Goal: Task Accomplishment & Management: Use online tool/utility

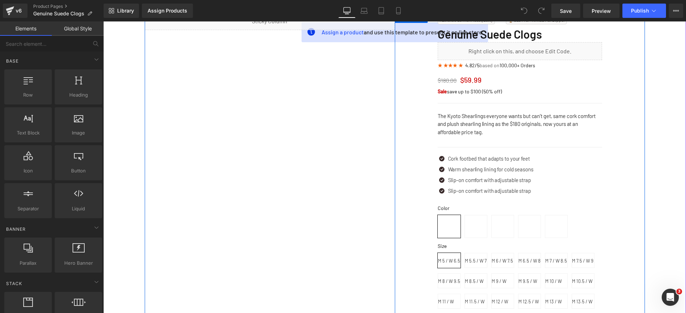
scroll to position [119, 0]
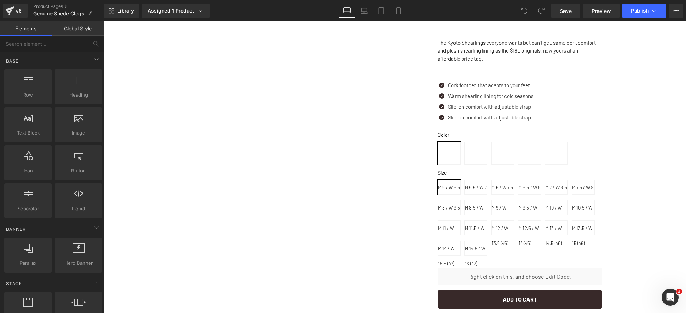
click at [518, 213] on span "M 9.5 / W 11 (42)" at bounding box center [529, 207] width 22 height 14
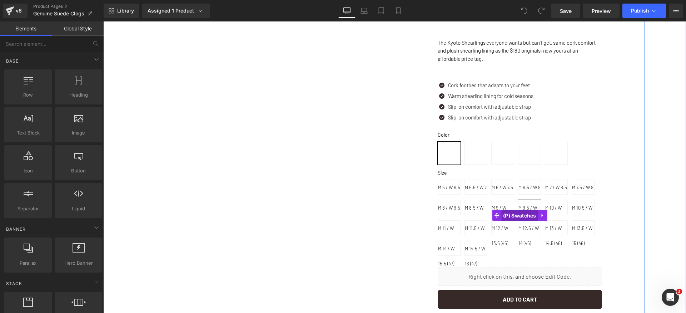
click at [517, 218] on span "(P) Swatches" at bounding box center [519, 215] width 37 height 11
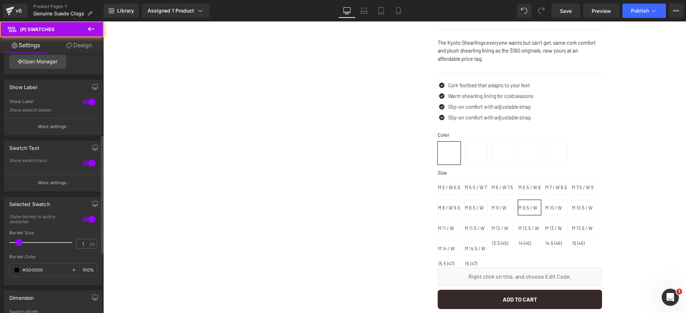
scroll to position [178, 0]
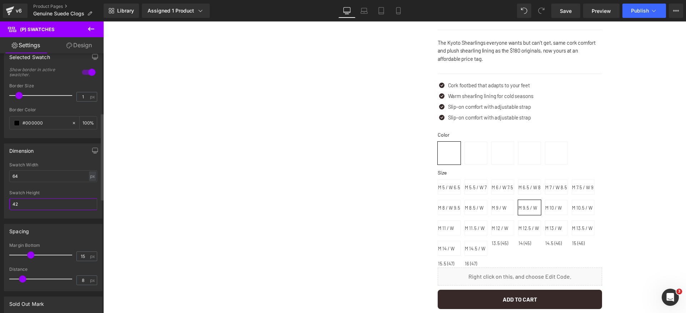
click at [36, 205] on input "42" at bounding box center [53, 204] width 88 height 12
click at [47, 178] on input "64" at bounding box center [53, 176] width 88 height 12
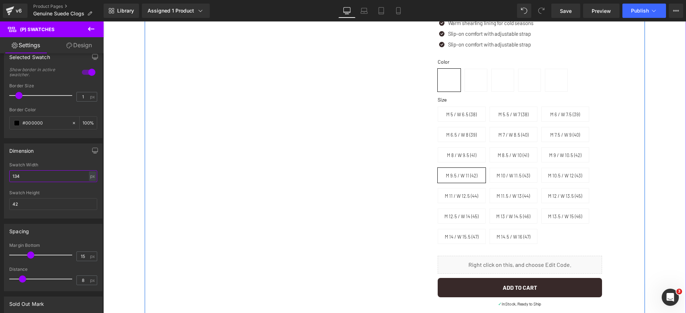
scroll to position [197, 0]
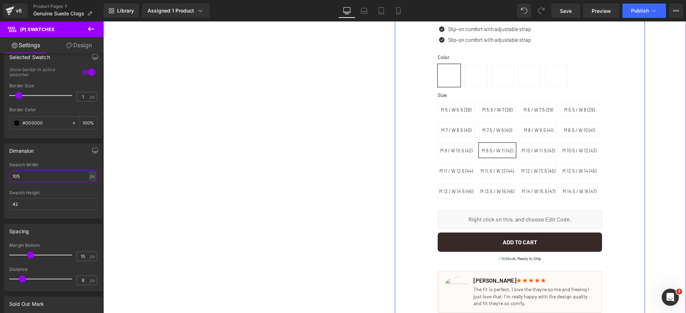
type input "104"
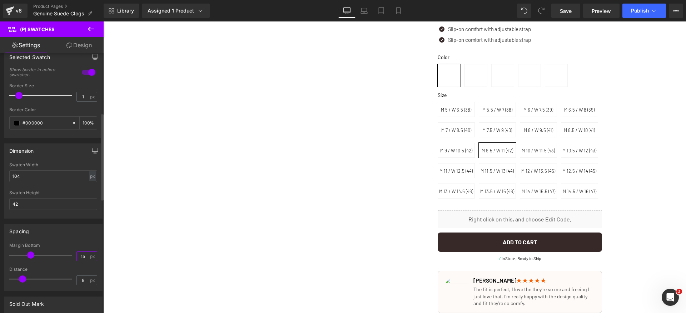
click at [83, 257] on input "15" at bounding box center [83, 256] width 13 height 9
click at [80, 281] on input "8" at bounding box center [83, 279] width 13 height 9
type input "8"
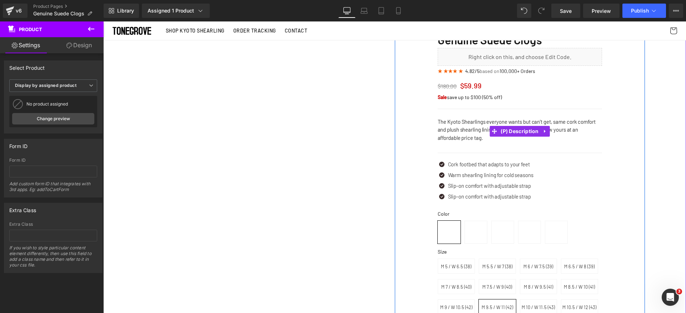
scroll to position [3, 0]
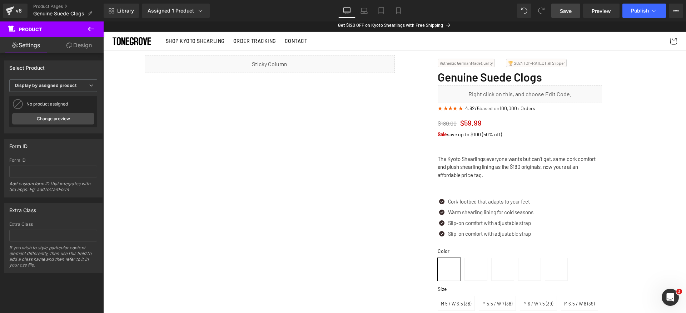
click at [573, 9] on link "Save" at bounding box center [565, 11] width 29 height 14
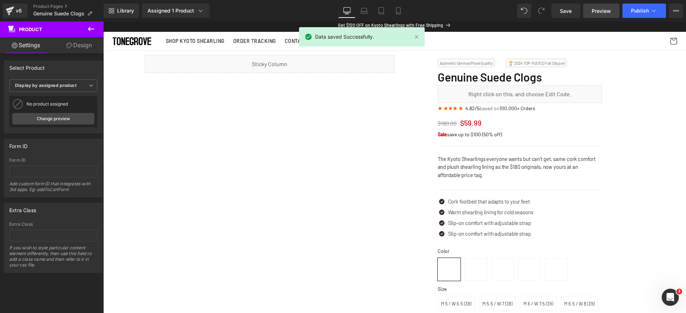
click at [605, 11] on span "Preview" at bounding box center [601, 11] width 19 height 8
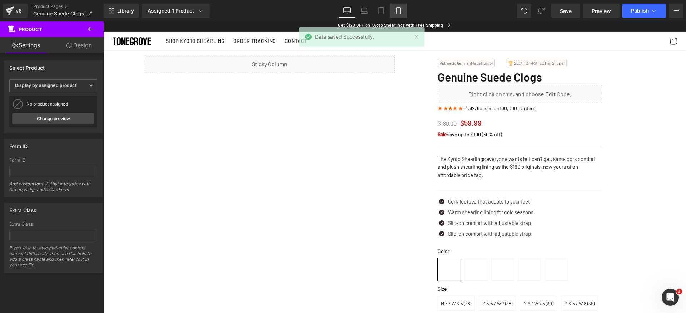
click at [396, 10] on icon at bounding box center [398, 10] width 7 height 7
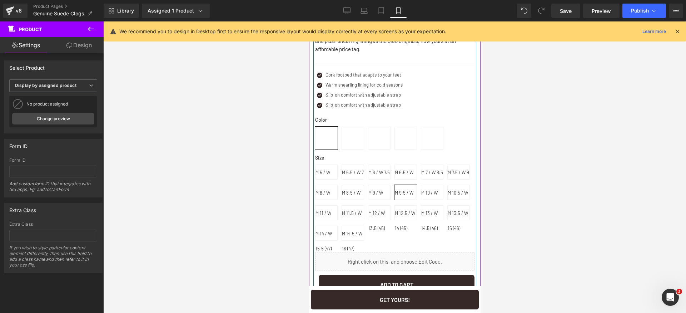
scroll to position [188, 0]
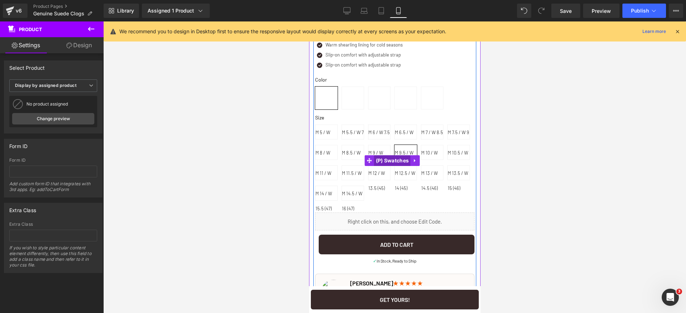
click at [390, 162] on span "(P) Swatches" at bounding box center [392, 160] width 37 height 11
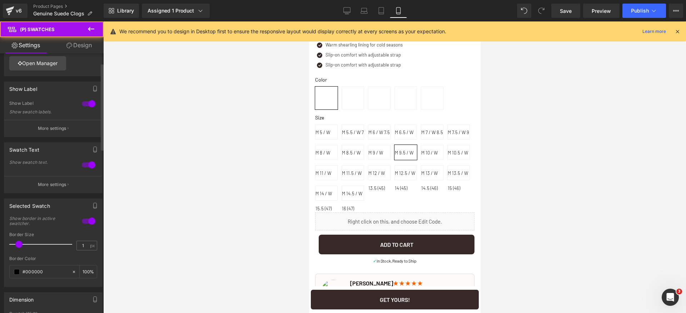
scroll to position [102, 0]
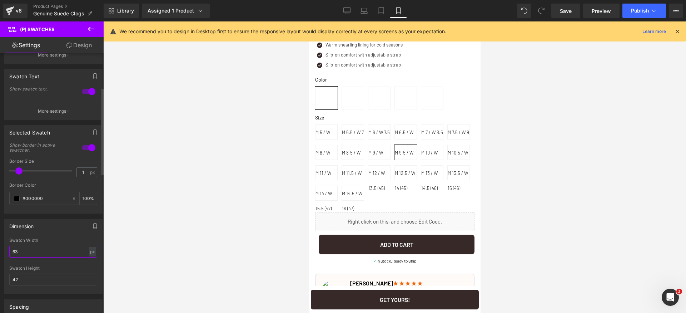
click at [41, 251] on input "63" at bounding box center [53, 251] width 88 height 12
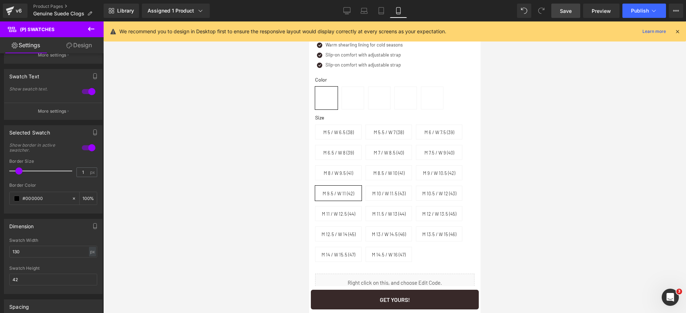
click at [569, 10] on span "Save" at bounding box center [566, 11] width 12 height 8
click at [49, 250] on input "130" at bounding box center [53, 251] width 88 height 12
click at [567, 14] on span "Save" at bounding box center [566, 11] width 12 height 8
click at [90, 251] on div "px" at bounding box center [92, 252] width 7 height 10
click at [89, 263] on li "%" at bounding box center [92, 262] width 9 height 10
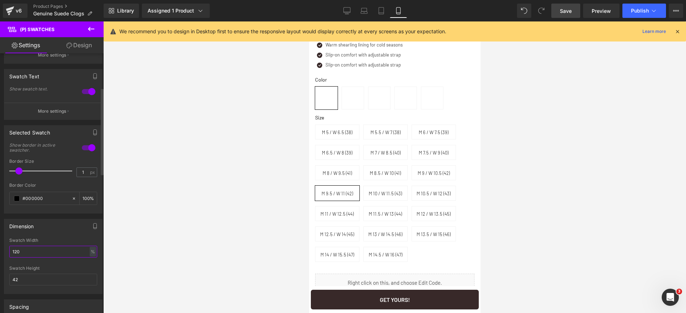
click at [43, 249] on input "120" at bounding box center [53, 251] width 88 height 12
type input "31"
click at [568, 10] on span "Save" at bounding box center [566, 11] width 12 height 8
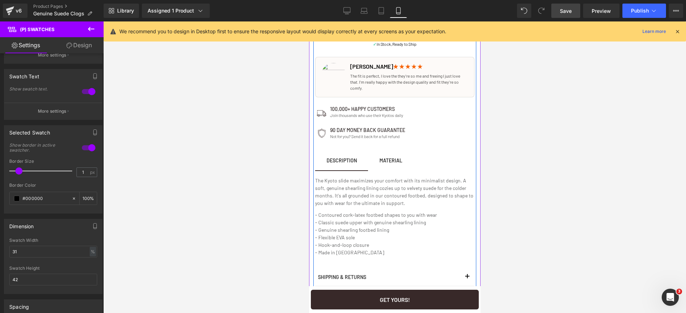
scroll to position [576, 0]
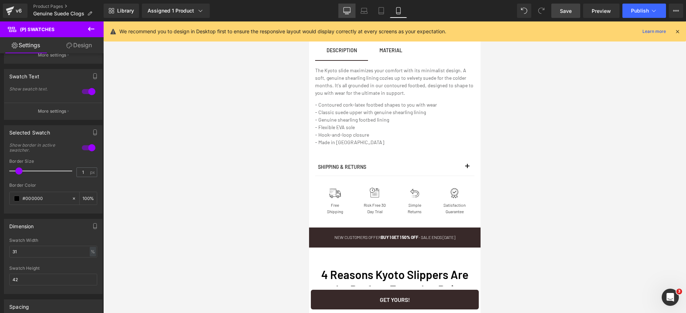
click at [349, 12] on icon at bounding box center [346, 10] width 7 height 7
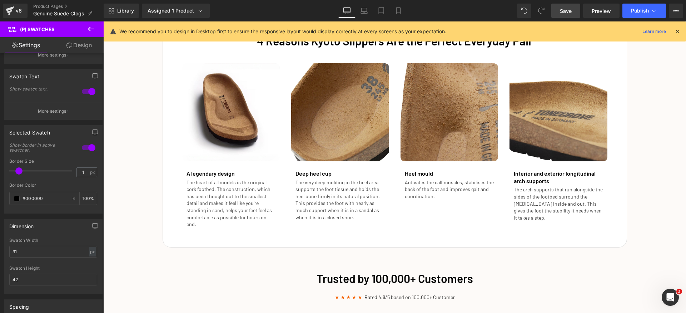
scroll to position [820, 0]
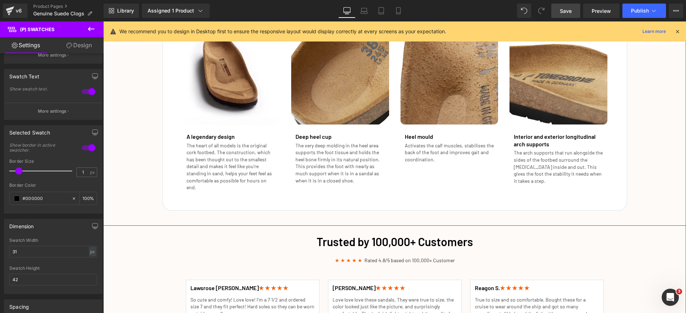
click at [129, 132] on div "4 Reasons Kyoto Slippers Are the Perfect Everyday Pair Heading Image A legendar…" at bounding box center [394, 92] width 583 height 235
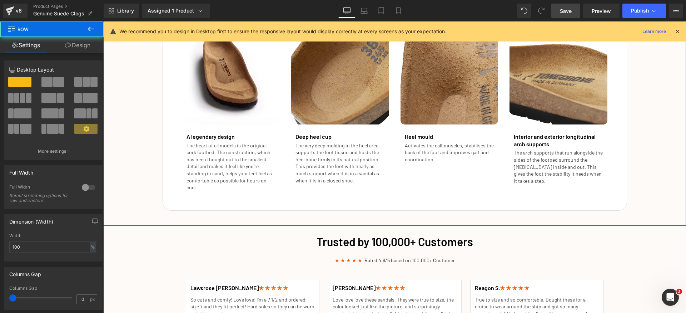
click at [83, 49] on link "Design" at bounding box center [78, 45] width 52 height 16
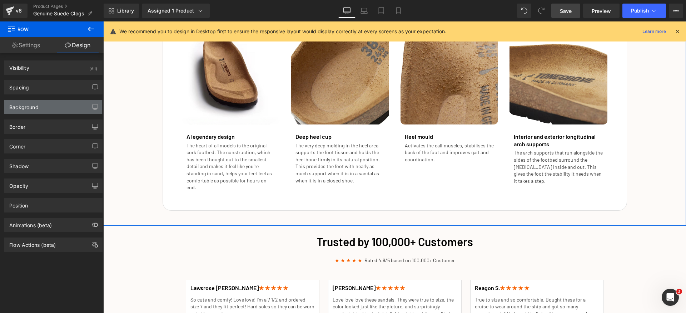
click at [55, 105] on div "Background" at bounding box center [53, 107] width 98 height 14
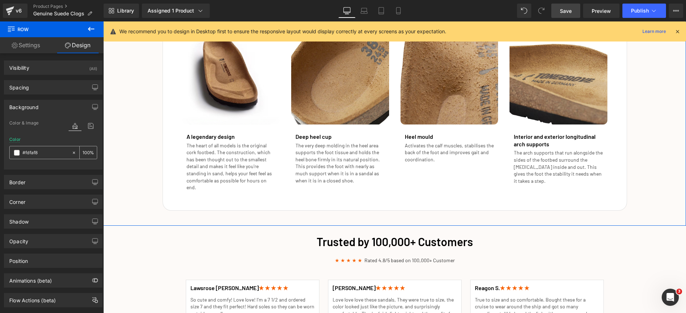
click at [50, 152] on input "#fdfaf8" at bounding box center [46, 153] width 46 height 8
click at [398, 12] on icon at bounding box center [398, 10] width 7 height 7
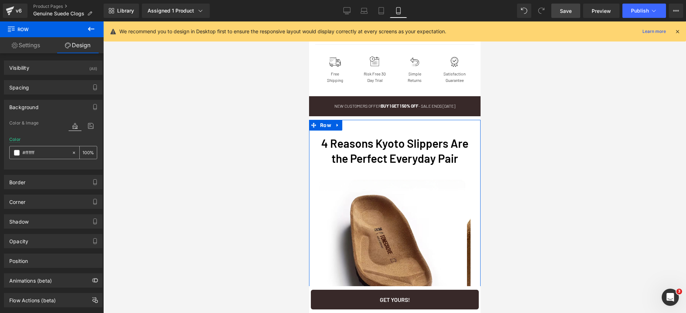
click at [51, 154] on input "#fdfaf8" at bounding box center [46, 153] width 46 height 8
paste input "dfaf8"
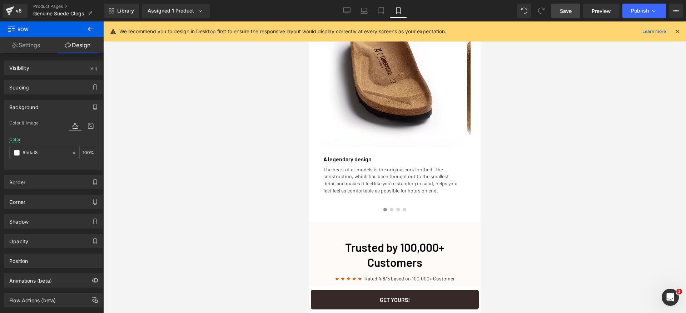
scroll to position [924, 0]
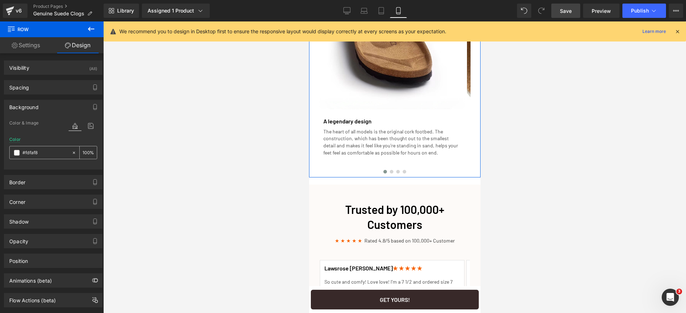
type input "#fdfaf8"
click at [71, 153] on icon at bounding box center [73, 152] width 5 height 5
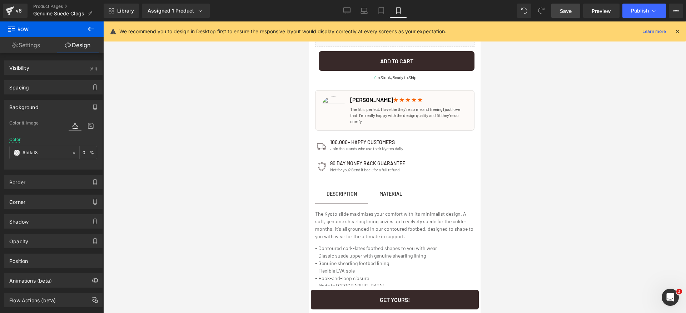
scroll to position [0, 0]
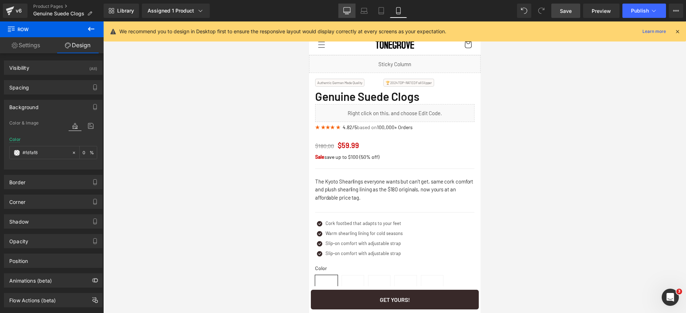
click at [347, 10] on icon at bounding box center [346, 10] width 7 height 7
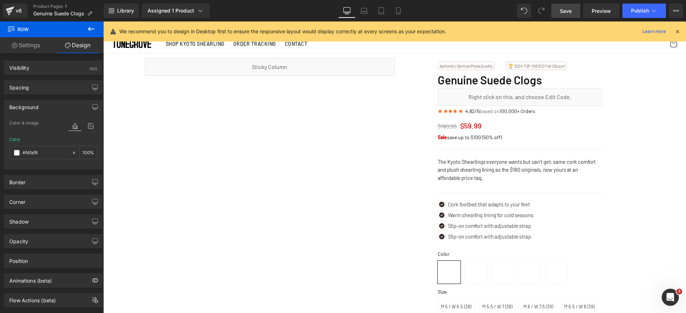
click at [567, 10] on span "Save" at bounding box center [566, 11] width 12 height 8
click at [679, 30] on icon at bounding box center [677, 31] width 6 height 6
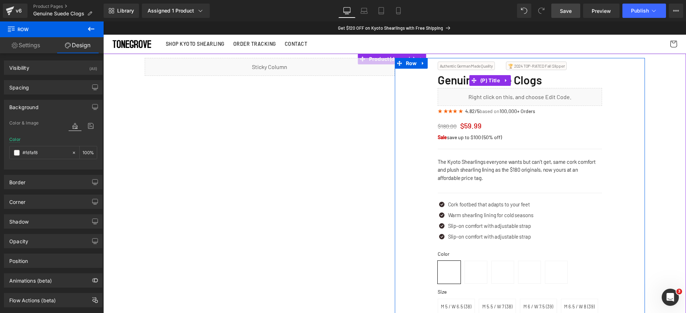
click at [444, 83] on span "Genuine Suede Clogs" at bounding box center [490, 80] width 104 height 14
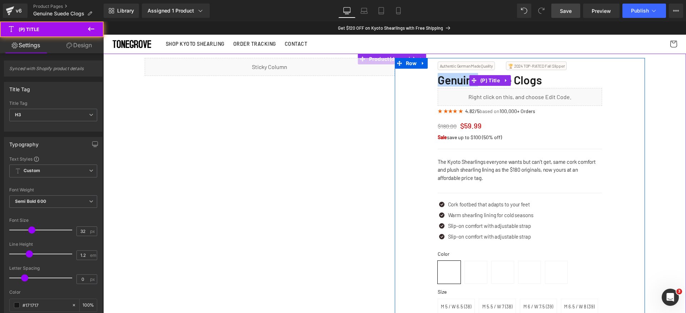
click at [444, 83] on span "Genuine Suede Clogs" at bounding box center [490, 80] width 104 height 14
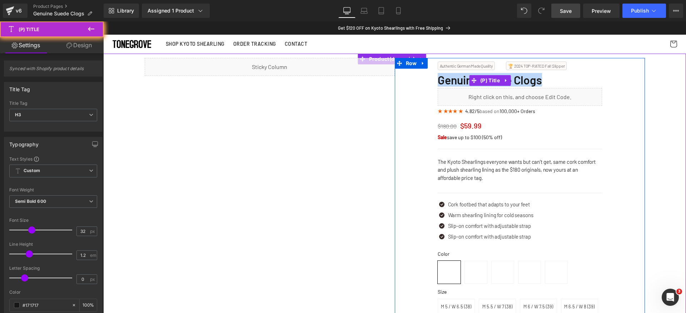
click at [444, 83] on span "Genuine Suede Clogs" at bounding box center [490, 80] width 104 height 14
copy div "Genuine Suede Clogs (P) Title Liquid"
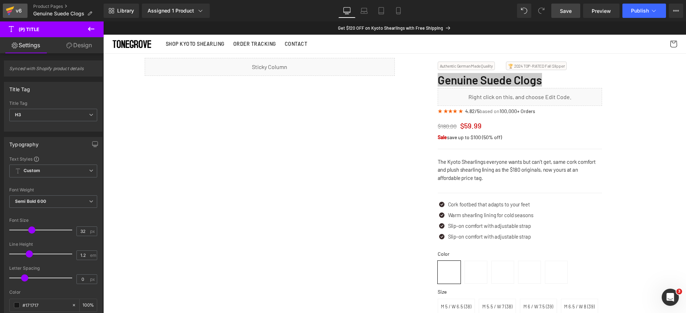
click at [19, 11] on div "v6" at bounding box center [18, 10] width 9 height 9
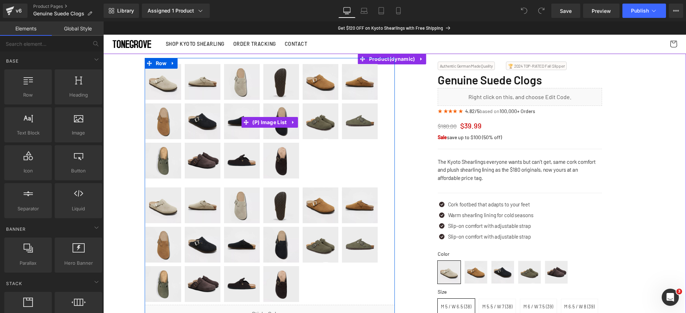
click at [231, 134] on img at bounding box center [242, 121] width 36 height 36
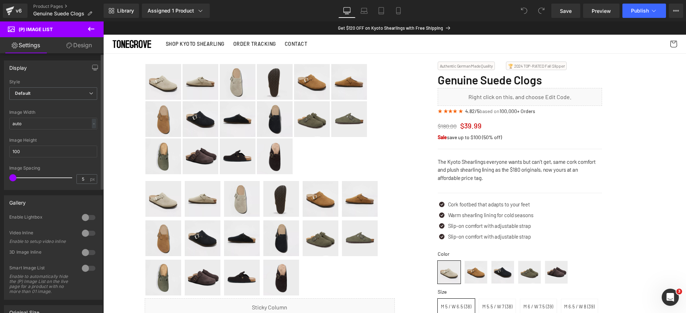
drag, startPoint x: 30, startPoint y: 180, endPoint x: 40, endPoint y: 186, distance: 12.2
click at [0, 176] on div "Display Default Slider Style Default Default Slider 5 Columns 5 4 Columns 4 3 C…" at bounding box center [53, 122] width 107 height 135
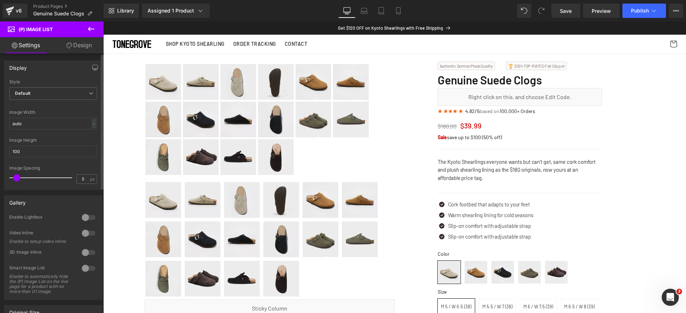
click at [14, 179] on span at bounding box center [16, 177] width 7 height 7
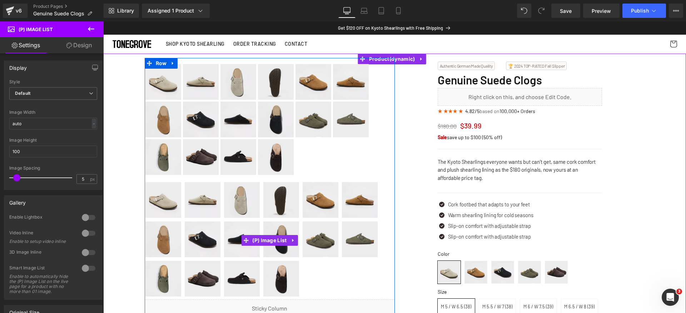
click at [258, 216] on link at bounding box center [243, 201] width 38 height 38
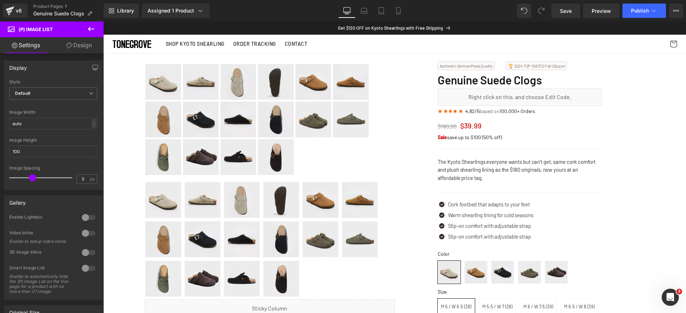
drag, startPoint x: 576, startPoint y: 10, endPoint x: 567, endPoint y: 19, distance: 12.9
click at [576, 9] on link "Save" at bounding box center [565, 11] width 29 height 14
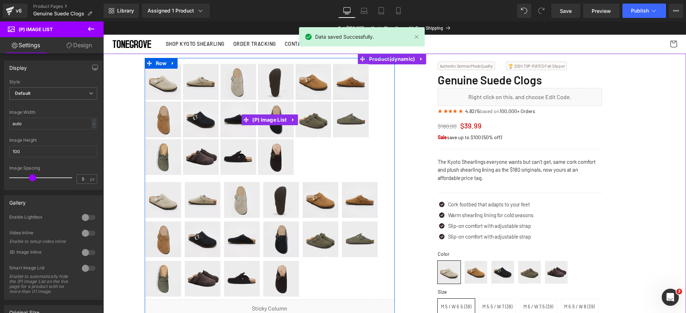
click at [272, 110] on img at bounding box center [276, 119] width 36 height 36
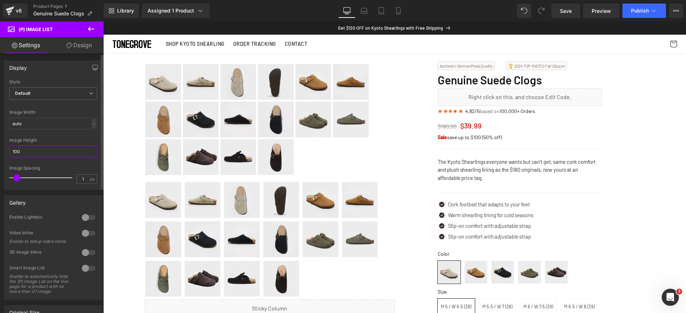
click at [51, 153] on input "100" at bounding box center [53, 151] width 88 height 12
click at [52, 153] on input "100" at bounding box center [53, 151] width 88 height 12
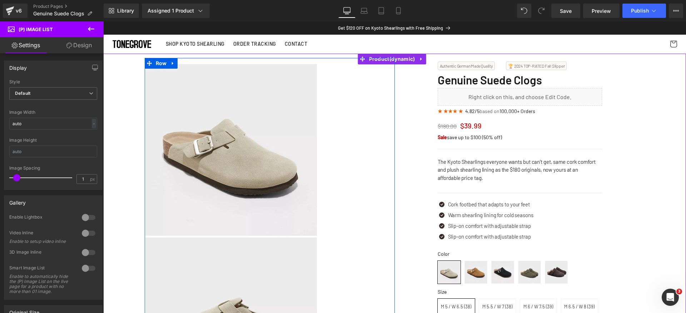
click at [251, 164] on img at bounding box center [230, 149] width 171 height 171
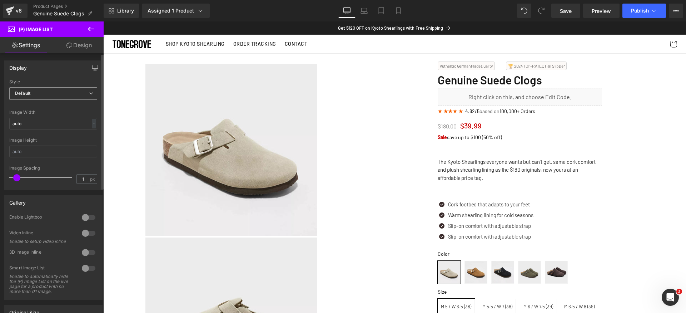
click at [66, 93] on span "Default" at bounding box center [53, 93] width 88 height 13
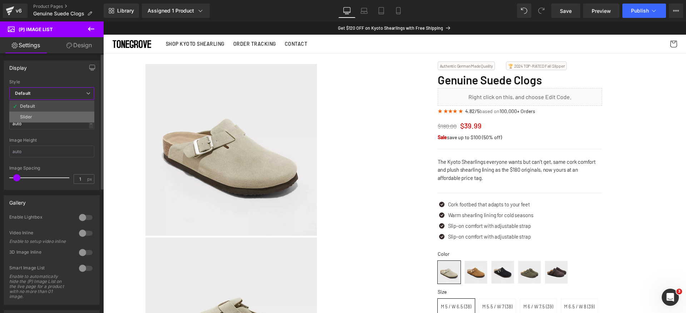
click at [54, 114] on li "Slider" at bounding box center [51, 116] width 85 height 11
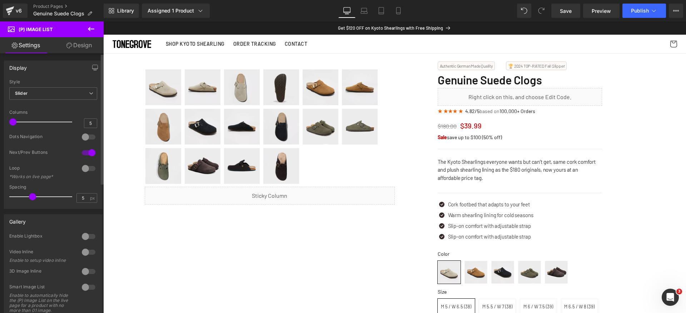
drag, startPoint x: 56, startPoint y: 120, endPoint x: 16, endPoint y: 121, distance: 40.1
click at [16, 121] on div at bounding box center [42, 122] width 59 height 14
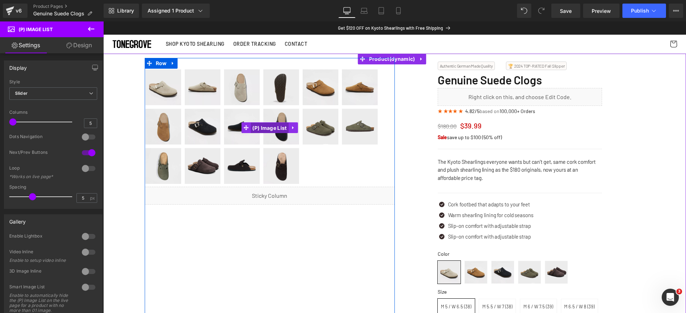
click at [258, 124] on span "(P) Image List" at bounding box center [269, 128] width 38 height 11
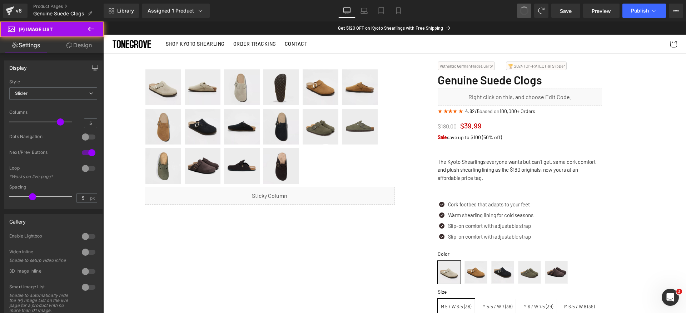
click at [527, 11] on span at bounding box center [523, 10] width 11 height 11
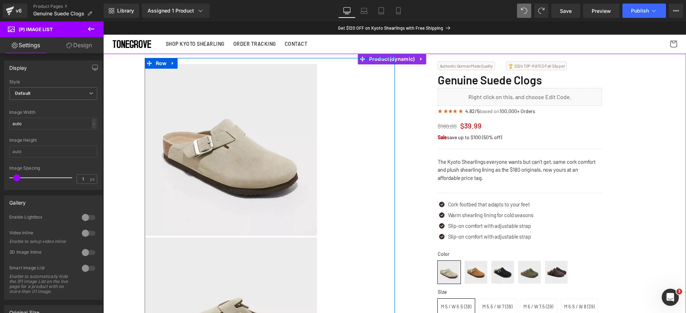
click at [227, 186] on img at bounding box center [230, 149] width 171 height 171
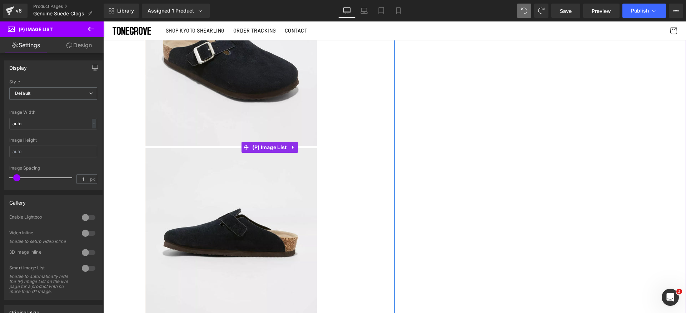
scroll to position [1265, 0]
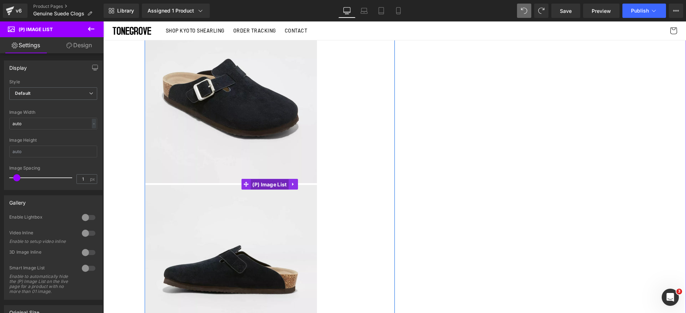
click at [255, 184] on span "(P) Image List" at bounding box center [269, 184] width 38 height 11
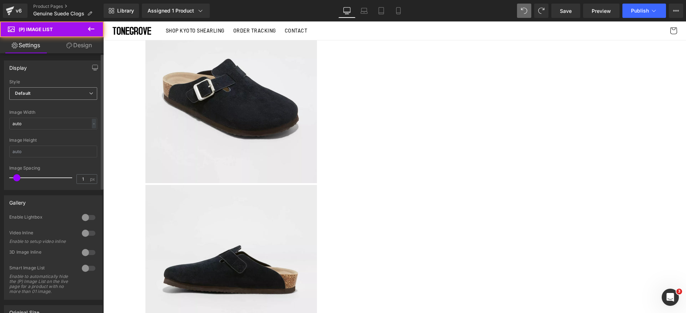
click at [51, 89] on span "Default" at bounding box center [53, 93] width 88 height 13
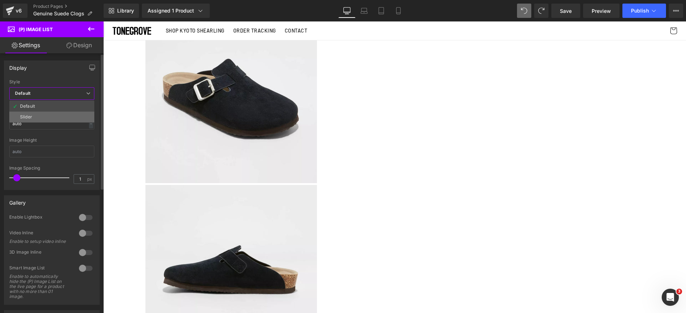
click at [48, 114] on li "Slider" at bounding box center [51, 116] width 85 height 11
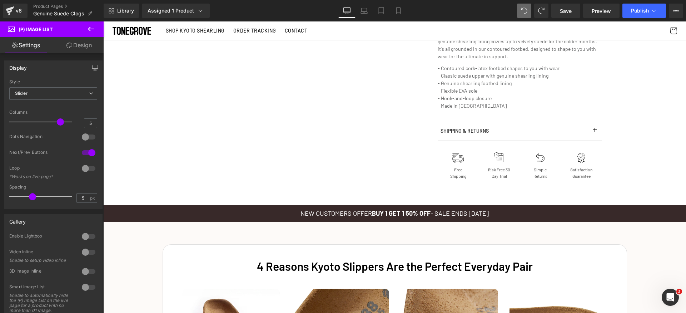
scroll to position [0, 0]
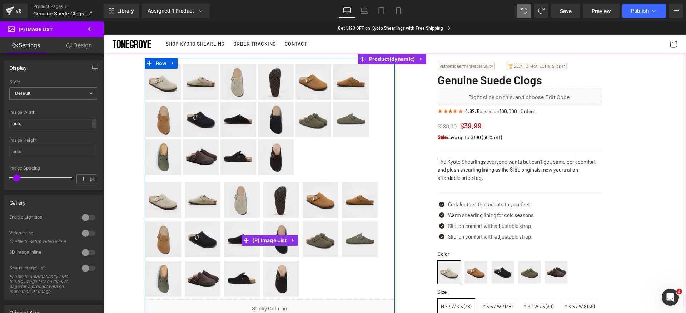
click at [267, 198] on img at bounding box center [281, 200] width 36 height 36
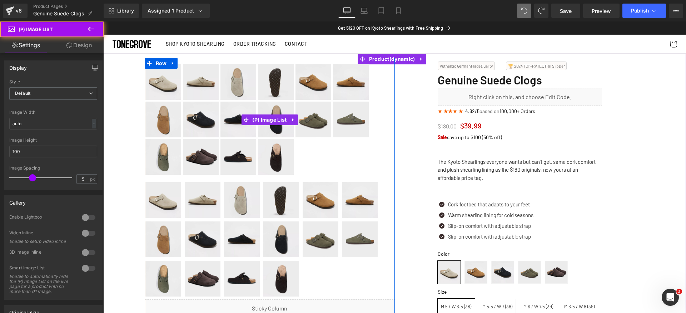
click at [253, 106] on img at bounding box center [238, 119] width 36 height 36
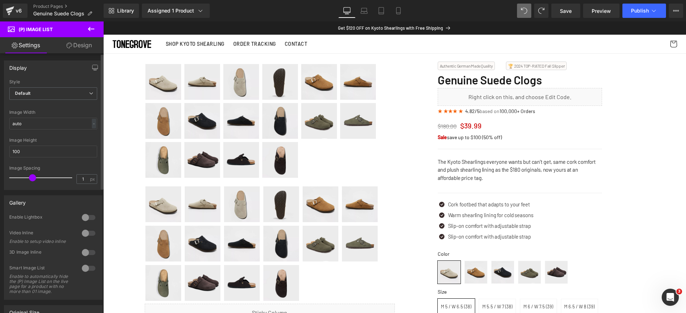
drag, startPoint x: 18, startPoint y: 178, endPoint x: 33, endPoint y: 179, distance: 15.0
click at [33, 179] on span at bounding box center [32, 177] width 7 height 7
click at [83, 91] on span "Default" at bounding box center [53, 93] width 88 height 13
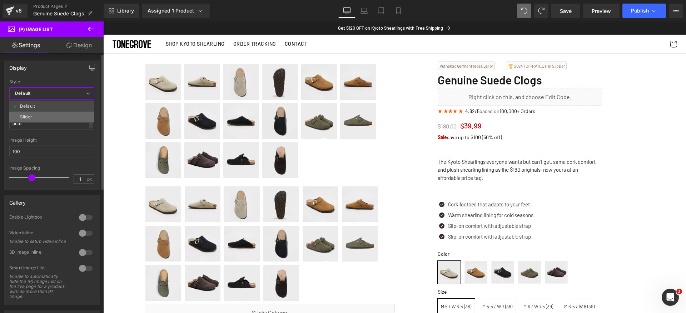
click at [65, 115] on li "Slider" at bounding box center [51, 116] width 85 height 11
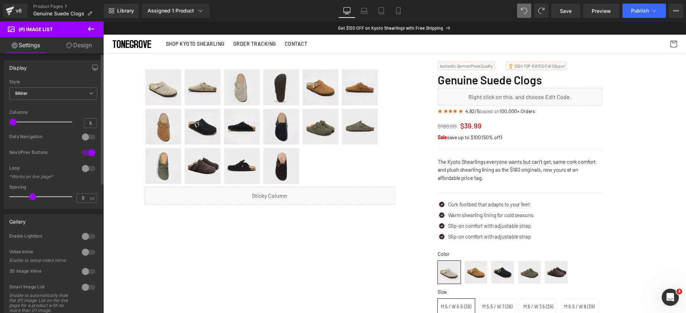
drag, startPoint x: 57, startPoint y: 124, endPoint x: 18, endPoint y: 124, distance: 39.3
click at [18, 124] on div at bounding box center [42, 122] width 59 height 14
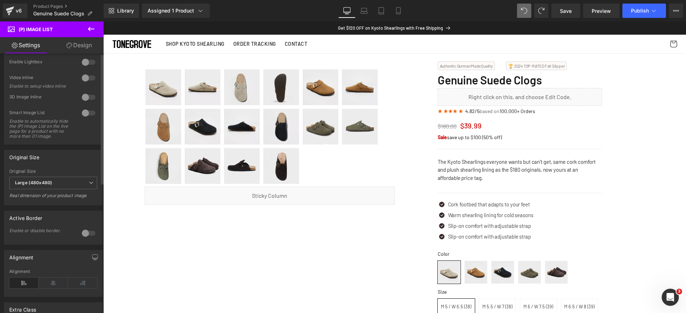
scroll to position [247, 0]
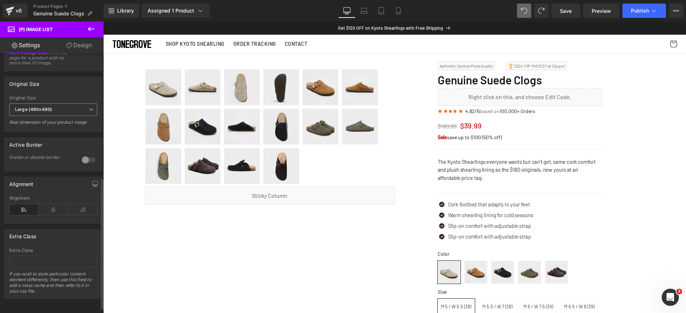
click at [74, 115] on span "Large (480x480)" at bounding box center [53, 109] width 88 height 13
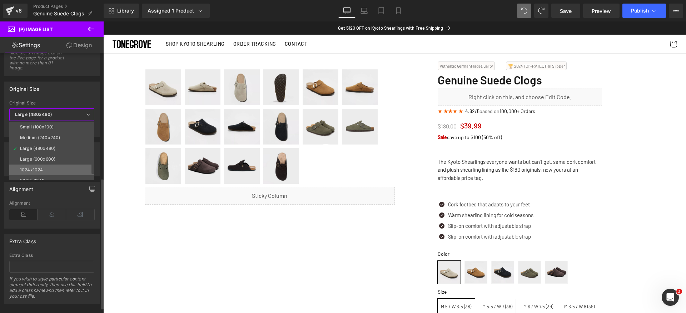
scroll to position [6, 0]
click at [49, 177] on li "2048x2048" at bounding box center [53, 174] width 88 height 11
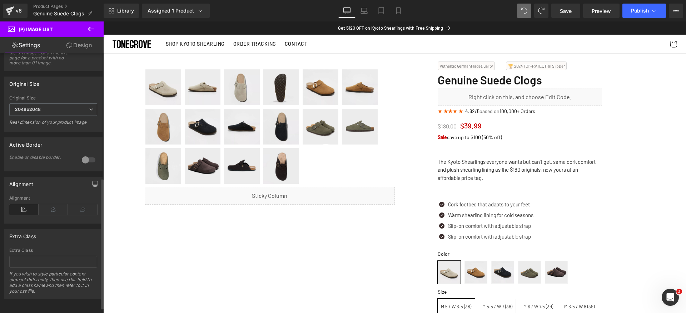
click at [88, 165] on div at bounding box center [88, 159] width 17 height 11
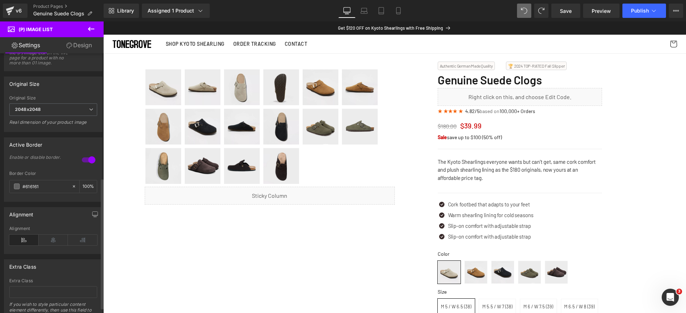
click at [85, 163] on div at bounding box center [88, 159] width 17 height 11
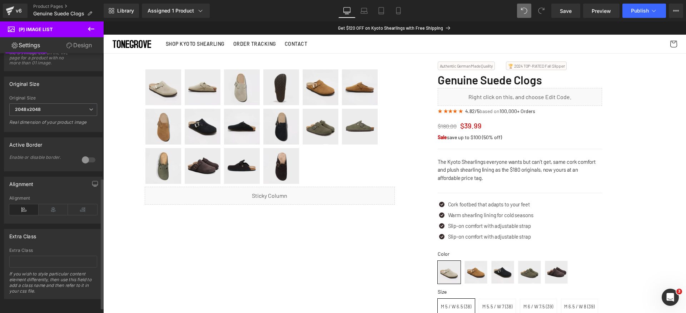
scroll to position [0, 0]
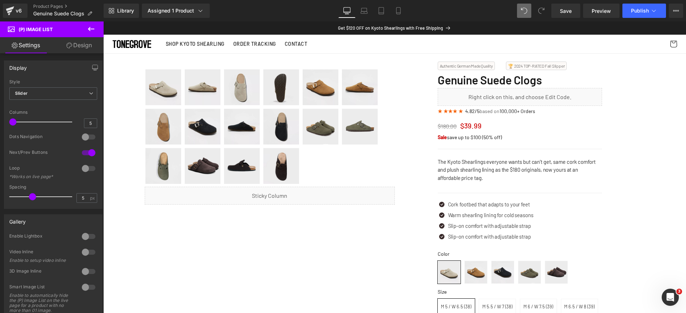
click at [84, 47] on link "Design" at bounding box center [79, 45] width 52 height 16
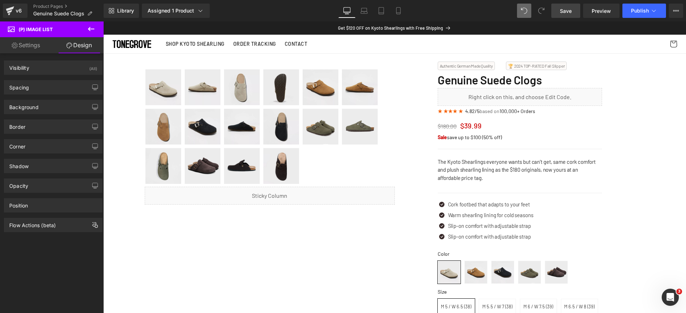
click at [567, 13] on span "Save" at bounding box center [566, 11] width 12 height 8
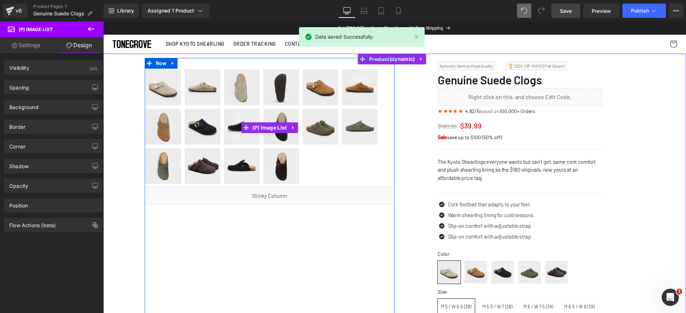
click at [360, 117] on img at bounding box center [360, 127] width 36 height 36
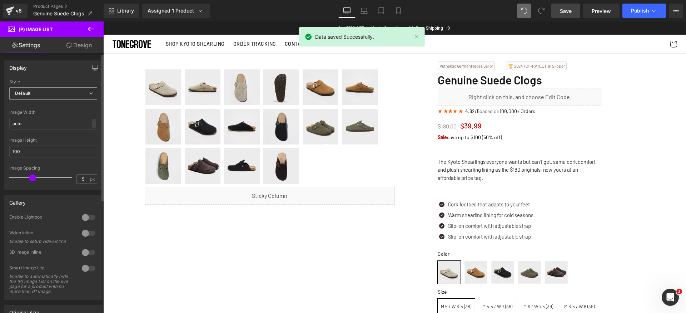
click at [48, 95] on span "Default" at bounding box center [53, 93] width 88 height 13
click at [50, 95] on span "Default" at bounding box center [51, 93] width 85 height 13
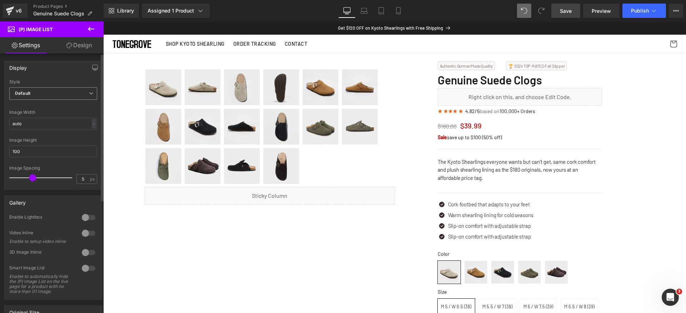
click at [53, 92] on span "Default" at bounding box center [53, 93] width 88 height 13
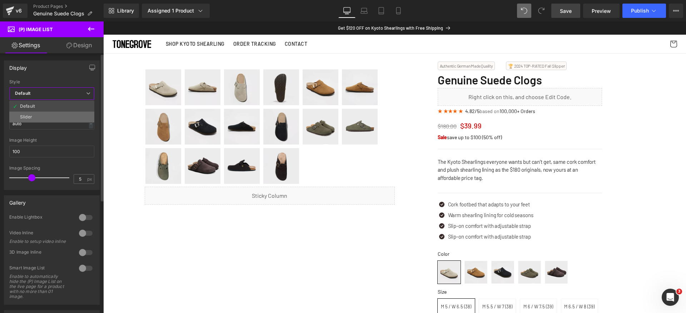
click at [51, 114] on li "Slider" at bounding box center [51, 116] width 85 height 11
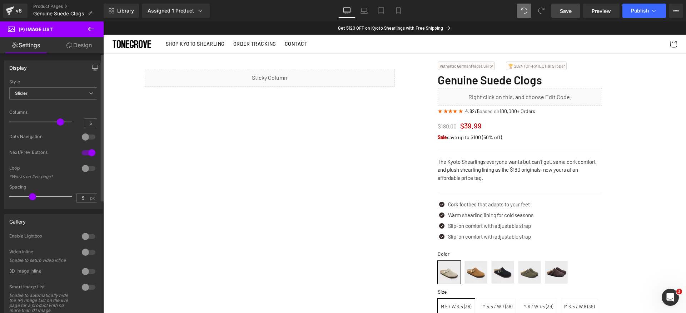
click at [57, 123] on span at bounding box center [60, 121] width 7 height 7
click at [572, 13] on span "Save" at bounding box center [566, 11] width 12 height 8
click at [8, 8] on icon at bounding box center [10, 11] width 9 height 18
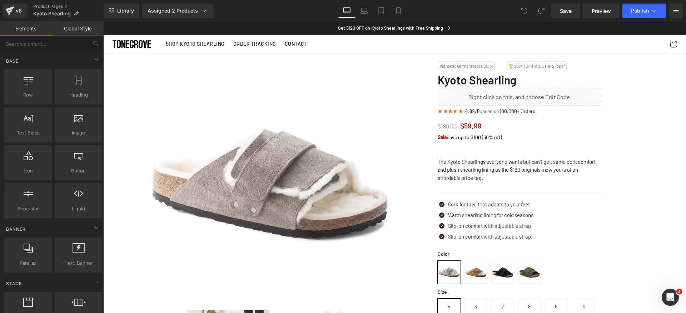
click at [289, 164] on img at bounding box center [270, 183] width 250 height 250
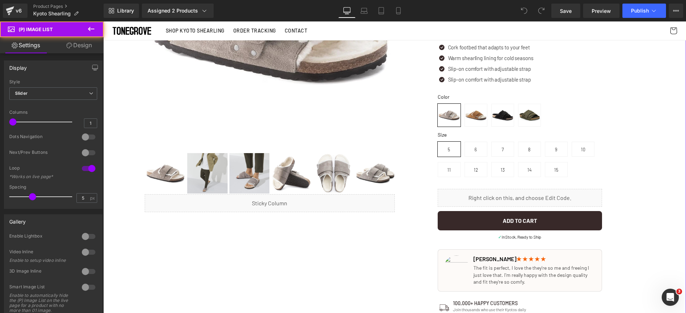
scroll to position [47, 0]
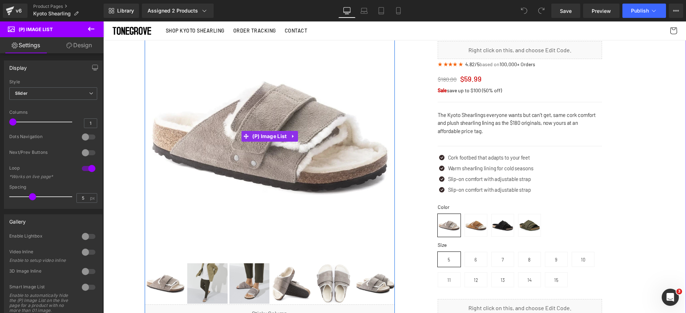
click at [263, 160] on img at bounding box center [270, 136] width 250 height 250
click at [260, 270] on img at bounding box center [249, 283] width 40 height 40
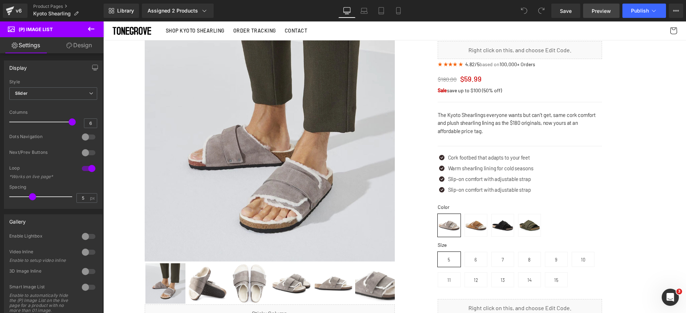
click at [603, 12] on span "Preview" at bounding box center [601, 11] width 19 height 8
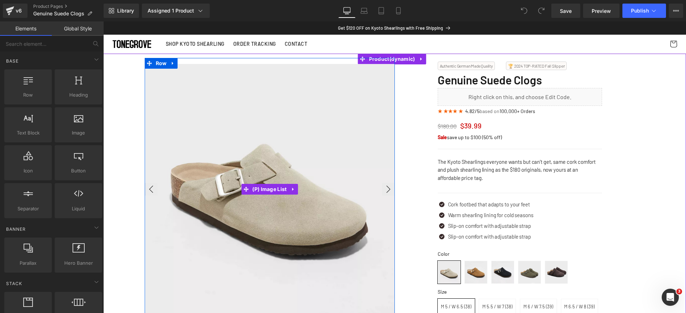
click at [272, 125] on img at bounding box center [270, 189] width 250 height 250
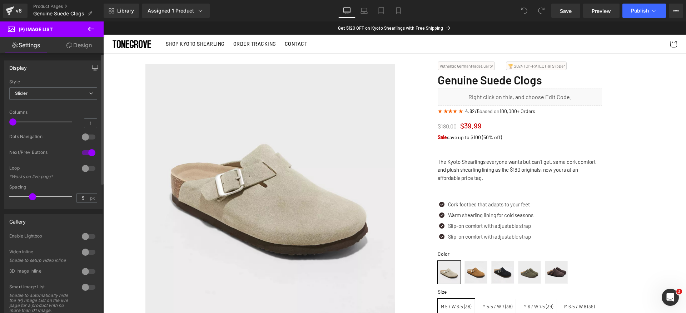
click at [90, 152] on div at bounding box center [88, 152] width 17 height 11
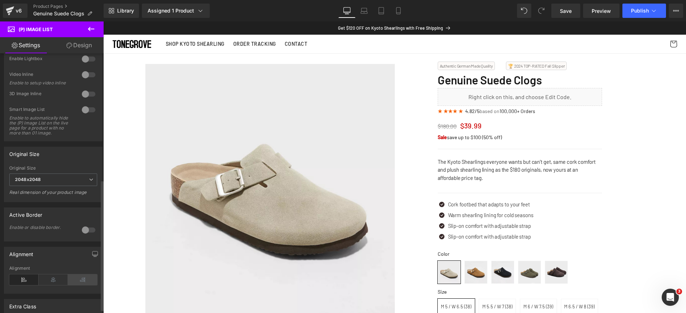
scroll to position [251, 0]
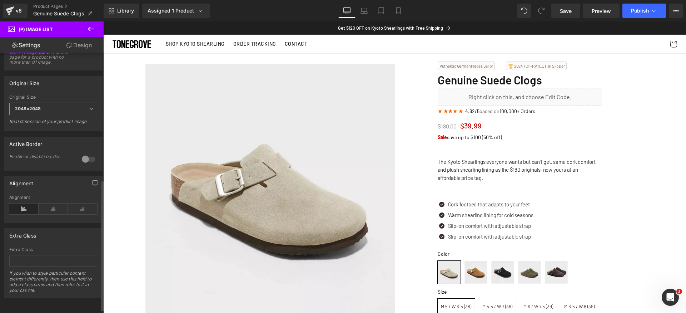
click at [76, 112] on span "2048x2048" at bounding box center [53, 109] width 88 height 13
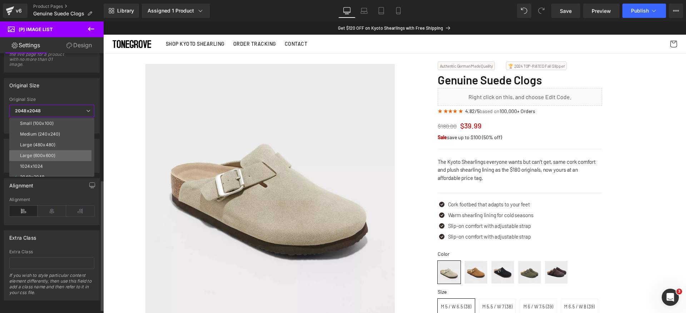
scroll to position [5, 0]
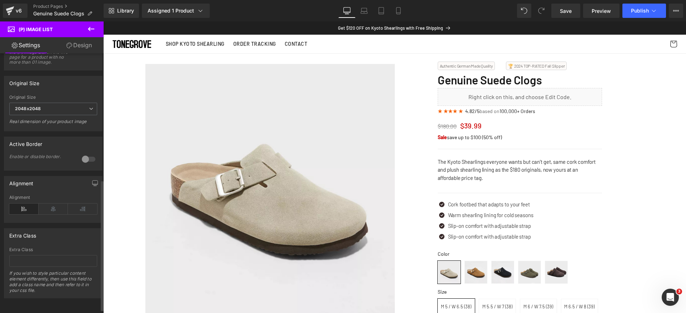
click at [72, 84] on div "Original Size" at bounding box center [53, 83] width 98 height 14
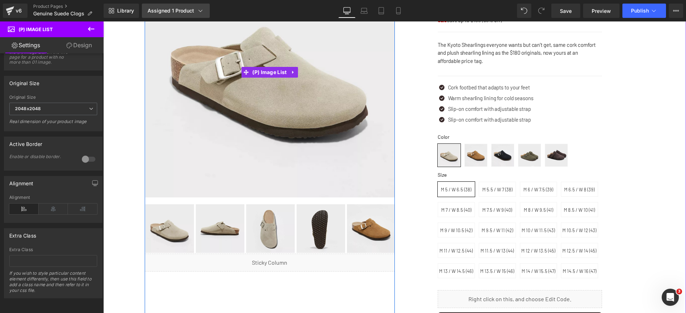
scroll to position [113, 0]
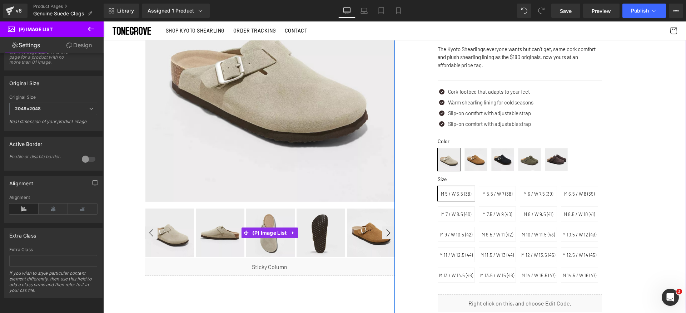
click at [259, 225] on img at bounding box center [270, 232] width 49 height 49
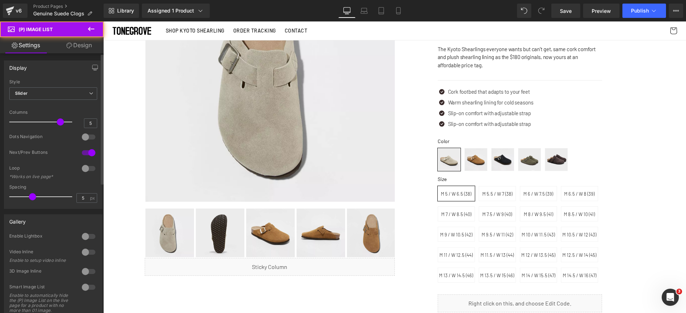
click at [84, 151] on div at bounding box center [88, 152] width 17 height 11
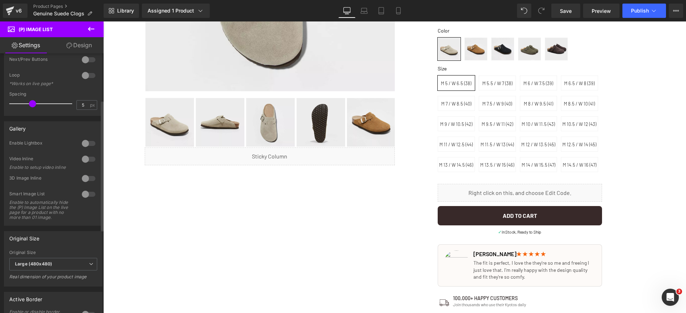
scroll to position [89, 0]
click at [78, 273] on span "Large (480x480)" at bounding box center [53, 268] width 88 height 13
click at [73, 249] on div "Original Size" at bounding box center [53, 242] width 98 height 14
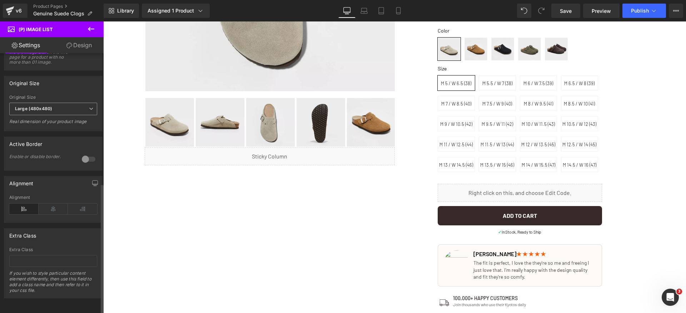
click at [76, 103] on span "Large (480x480)" at bounding box center [53, 109] width 88 height 13
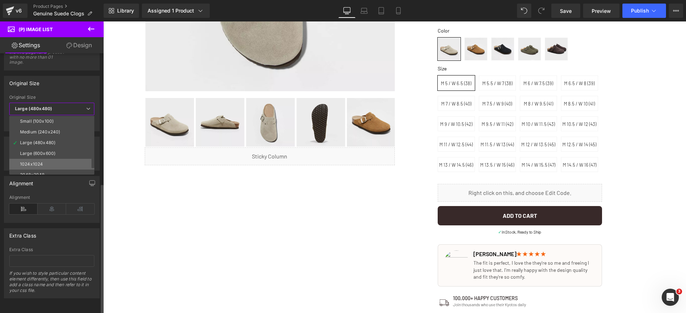
scroll to position [6, 0]
click at [49, 153] on li "1024x1024" at bounding box center [53, 158] width 88 height 11
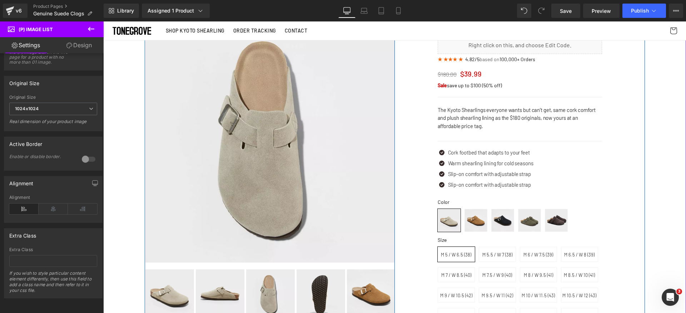
scroll to position [93, 0]
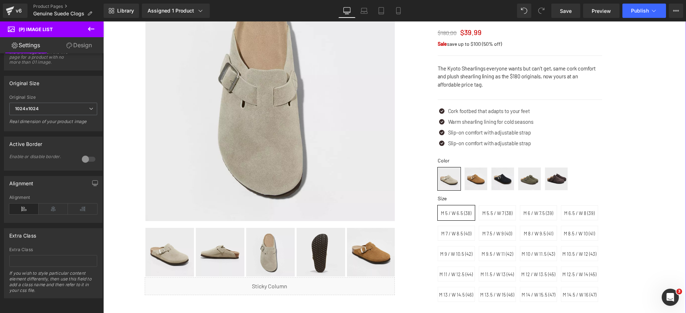
click at [260, 237] on img at bounding box center [270, 252] width 49 height 49
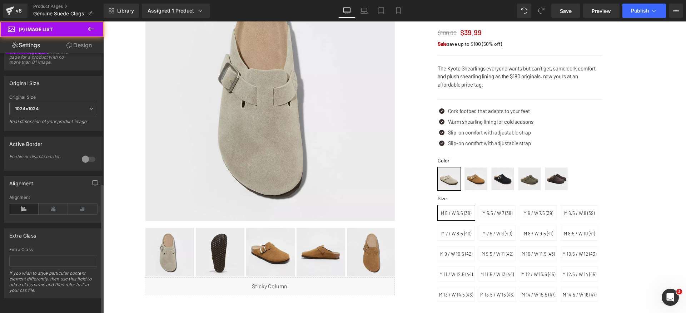
scroll to position [0, 0]
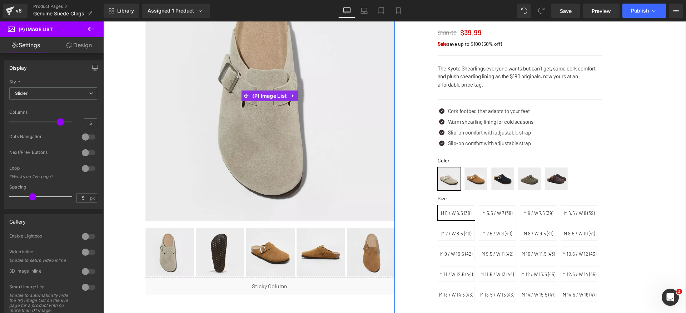
click at [222, 200] on img at bounding box center [270, 96] width 250 height 250
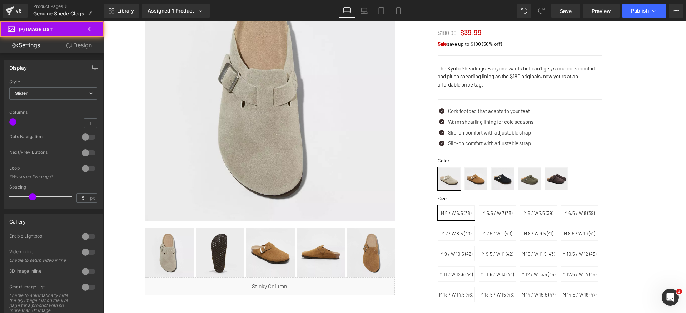
click at [83, 46] on link "Design" at bounding box center [79, 45] width 52 height 16
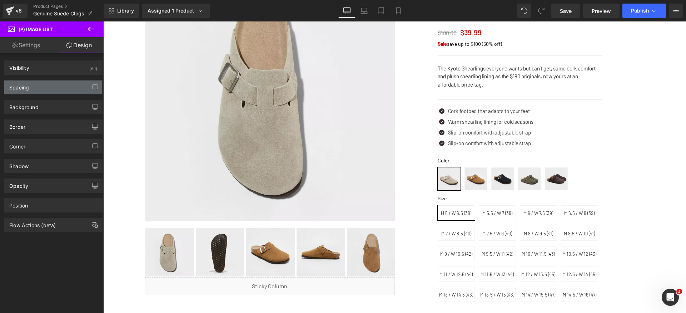
click at [49, 89] on div "Spacing" at bounding box center [53, 87] width 98 height 14
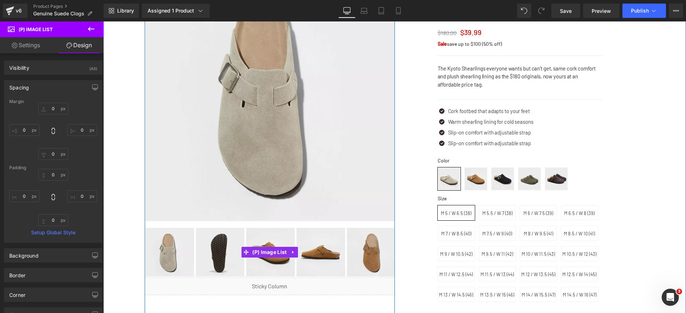
click at [205, 250] on img at bounding box center [220, 252] width 49 height 49
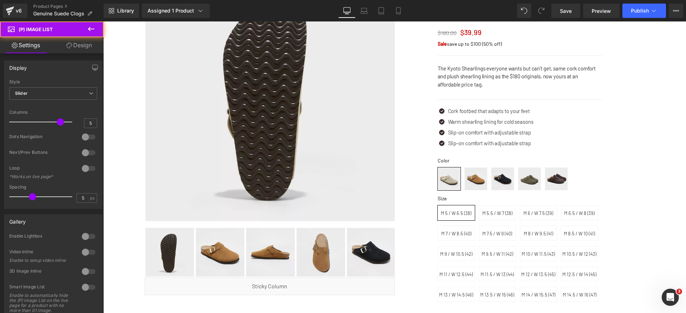
click at [85, 44] on link "Design" at bounding box center [79, 45] width 52 height 16
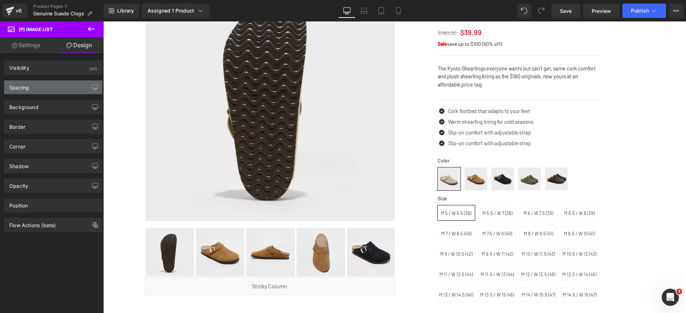
click at [44, 86] on div "Spacing" at bounding box center [53, 87] width 98 height 14
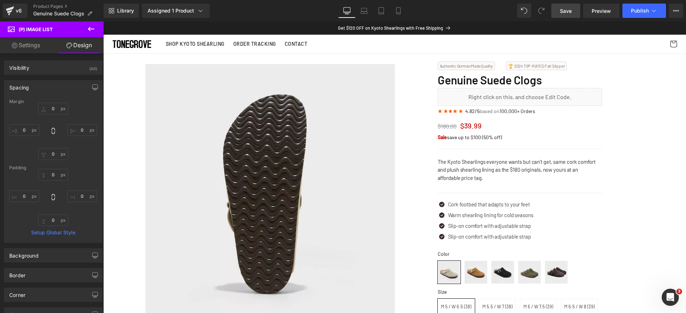
drag, startPoint x: 568, startPoint y: 10, endPoint x: 396, endPoint y: 94, distance: 191.4
click at [568, 10] on span "Save" at bounding box center [566, 11] width 12 height 8
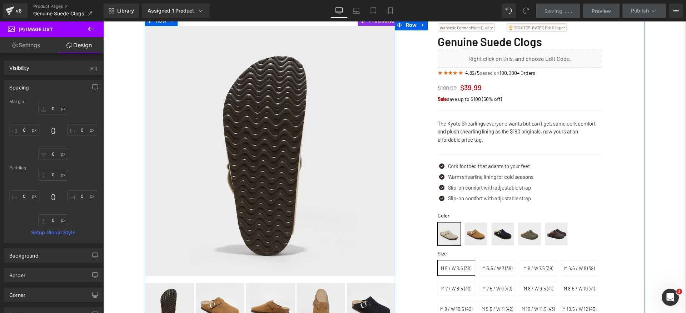
scroll to position [111, 0]
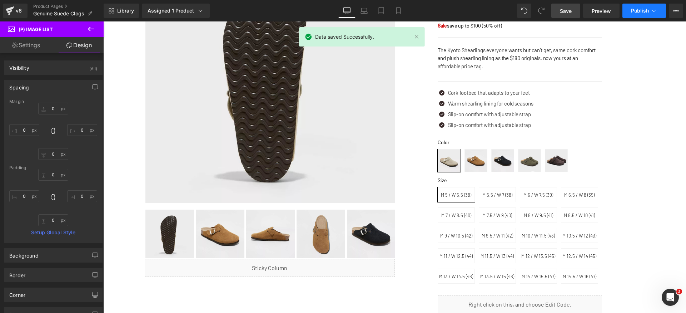
click at [647, 13] on span "Publish" at bounding box center [640, 11] width 18 height 6
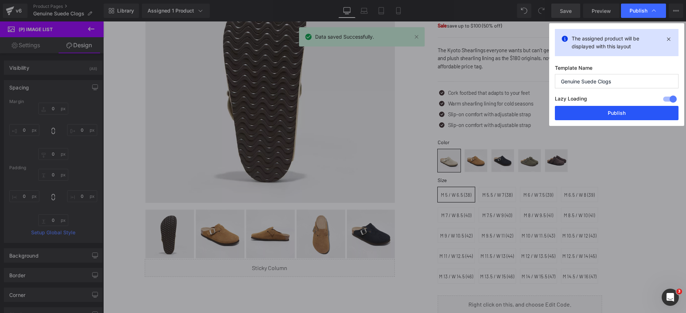
click at [629, 111] on button "Publish" at bounding box center [617, 113] width 124 height 14
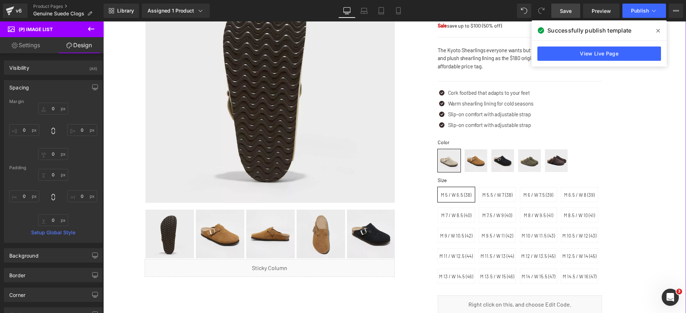
scroll to position [0, 0]
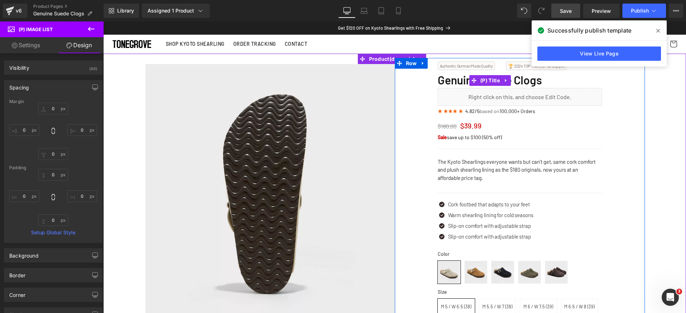
click at [447, 81] on span "Genuine Suede Clogs" at bounding box center [490, 80] width 104 height 14
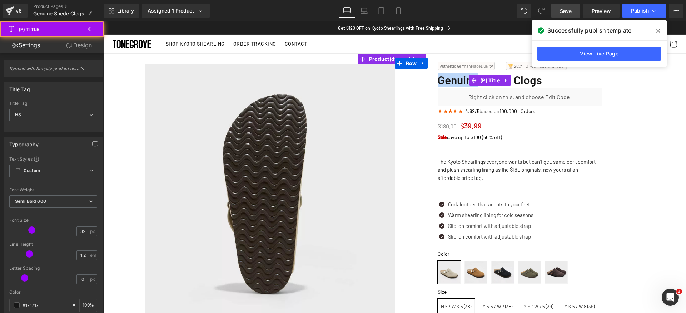
click at [447, 81] on span "Genuine Suede Clogs" at bounding box center [490, 80] width 104 height 14
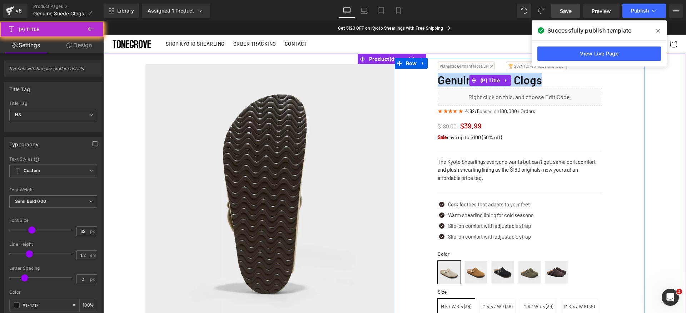
click at [447, 81] on span "Genuine Suede Clogs" at bounding box center [490, 80] width 104 height 14
copy div "Genuine Suede Clogs (P) Title Liquid"
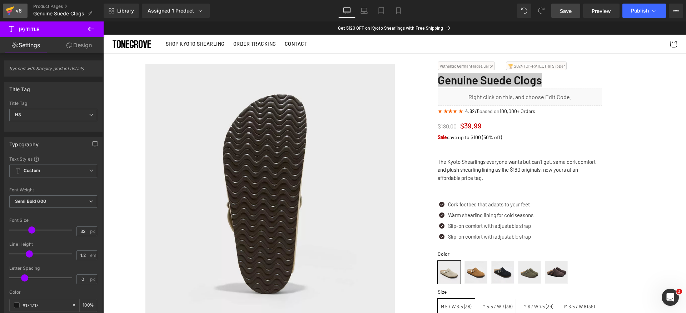
click at [14, 9] on div "v6" at bounding box center [18, 10] width 9 height 9
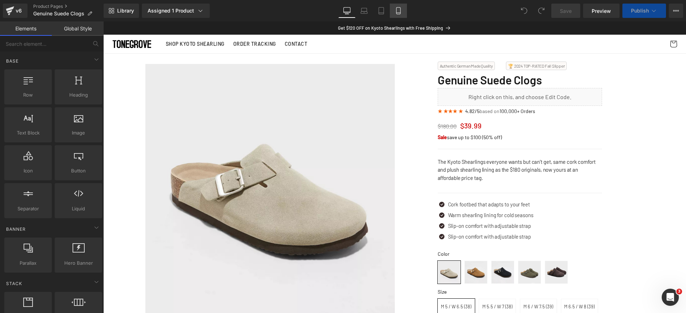
click at [398, 11] on icon at bounding box center [398, 10] width 7 height 7
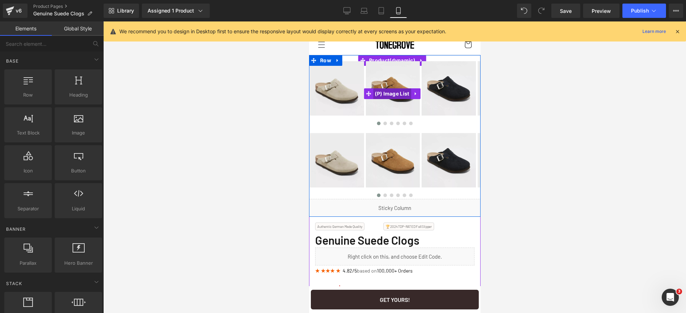
click at [396, 89] on span "(P) Image List" at bounding box center [392, 93] width 38 height 11
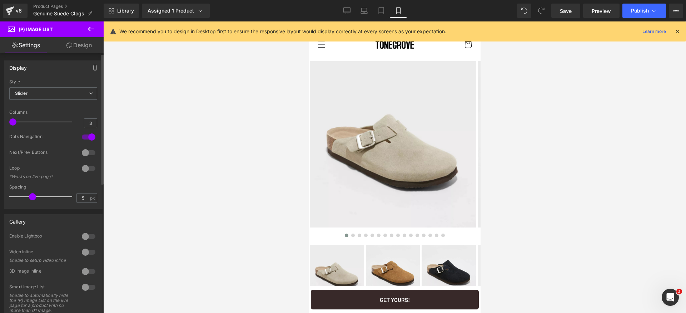
drag, startPoint x: 38, startPoint y: 122, endPoint x: 15, endPoint y: 122, distance: 22.9
click at [15, 122] on span at bounding box center [12, 121] width 7 height 7
click at [86, 136] on div at bounding box center [88, 136] width 17 height 11
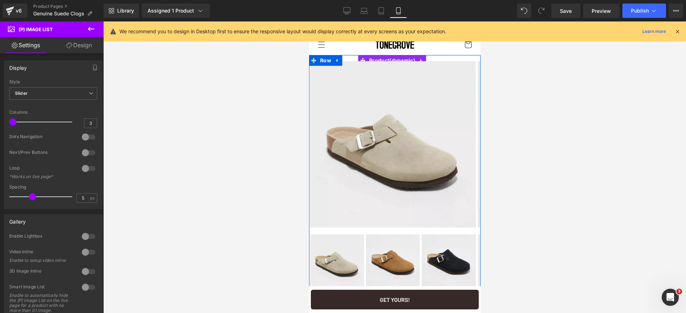
click at [368, 245] on img at bounding box center [392, 261] width 54 height 54
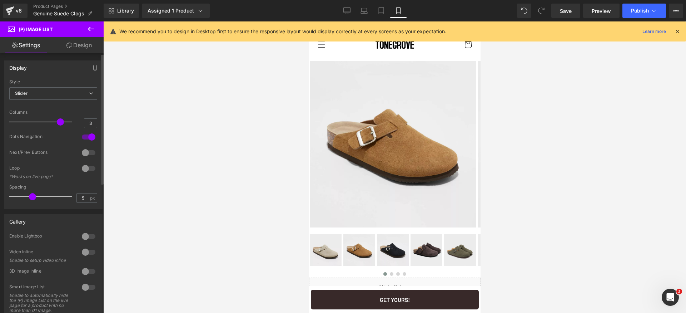
drag, startPoint x: 35, startPoint y: 119, endPoint x: 56, endPoint y: 122, distance: 21.6
click at [57, 122] on span at bounding box center [60, 121] width 7 height 7
click at [85, 138] on div at bounding box center [88, 136] width 17 height 11
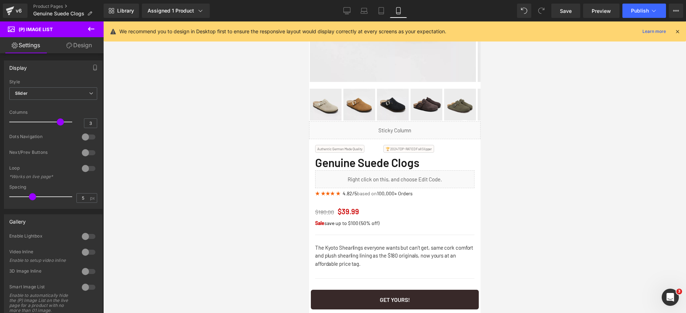
scroll to position [60, 0]
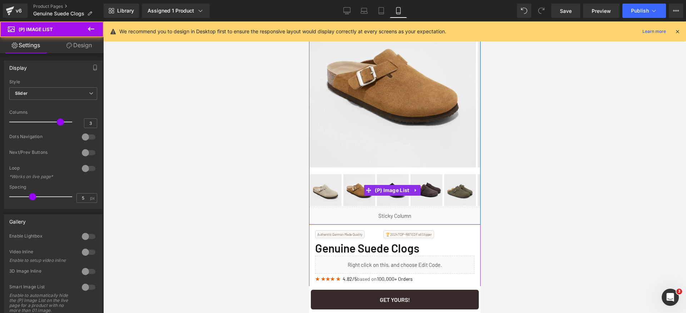
click at [393, 195] on img at bounding box center [393, 190] width 32 height 32
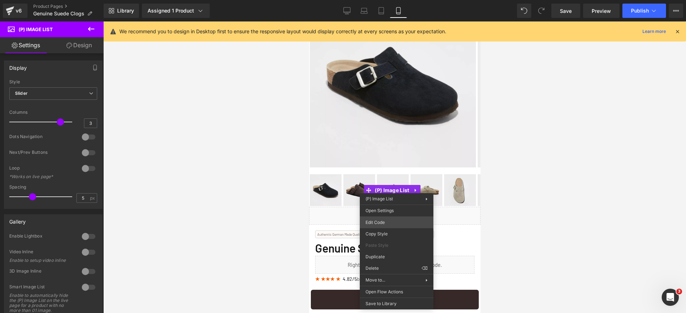
click at [387, 0] on div "(P) Image List You are previewing how the will restyle your page. You can not e…" at bounding box center [343, 0] width 686 height 0
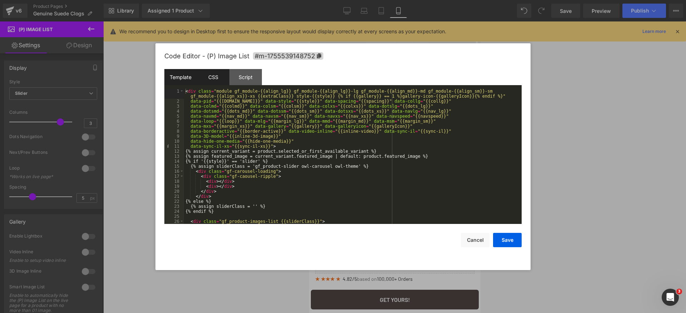
click at [229, 81] on div "CSS" at bounding box center [213, 77] width 33 height 16
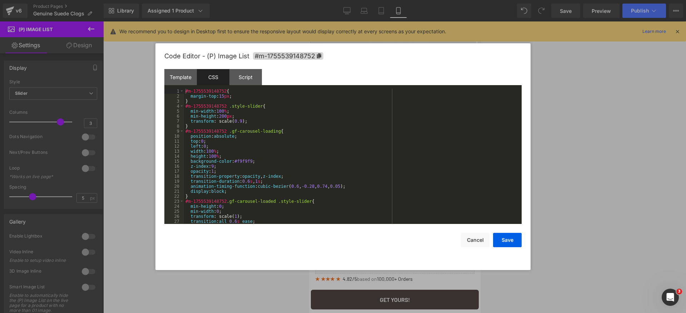
click at [224, 96] on div "#m-1755539148752 { margin-top : 15 px ; } #m-1755539148752 .style-slider { min-…" at bounding box center [351, 161] width 335 height 145
click at [510, 234] on button "Save" at bounding box center [507, 240] width 29 height 14
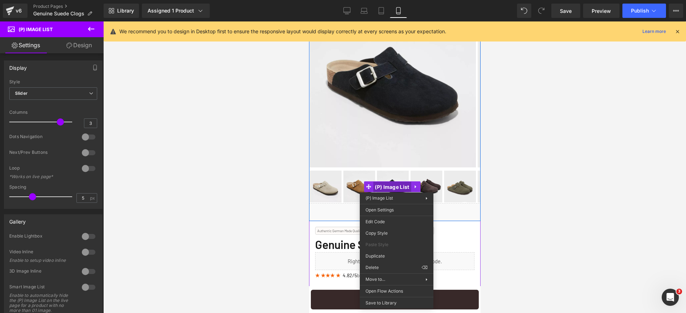
drag, startPoint x: 396, startPoint y: 187, endPoint x: 691, endPoint y: 230, distance: 298.2
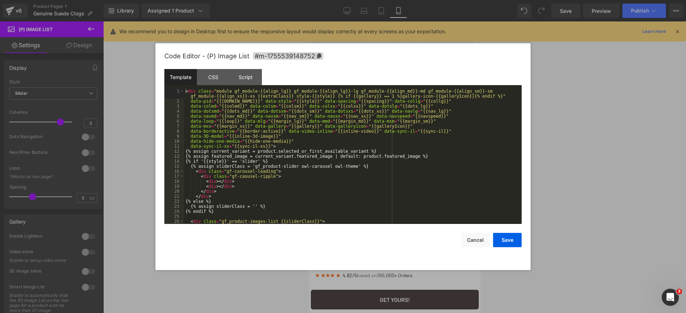
click at [381, 0] on div "(P) Image List You are previewing how the will restyle your page. You can not e…" at bounding box center [343, 0] width 686 height 0
click at [212, 79] on div "CSS" at bounding box center [213, 77] width 33 height 16
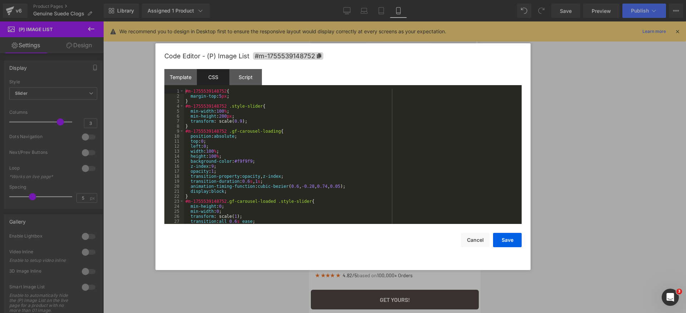
click at [222, 96] on div "#m-1755539148752 { margin-top : 5 px ; } #m-1755539148752 .style-slider { min-w…" at bounding box center [351, 161] width 335 height 145
click at [505, 240] on button "Save" at bounding box center [507, 240] width 29 height 14
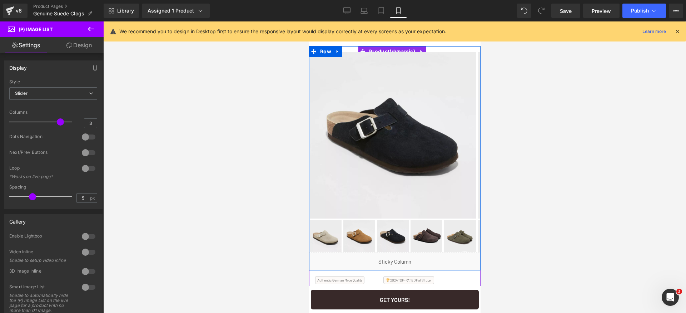
scroll to position [84, 0]
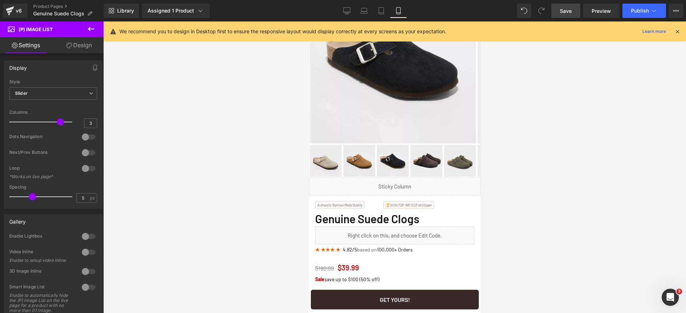
click at [567, 13] on span "Save" at bounding box center [566, 11] width 12 height 8
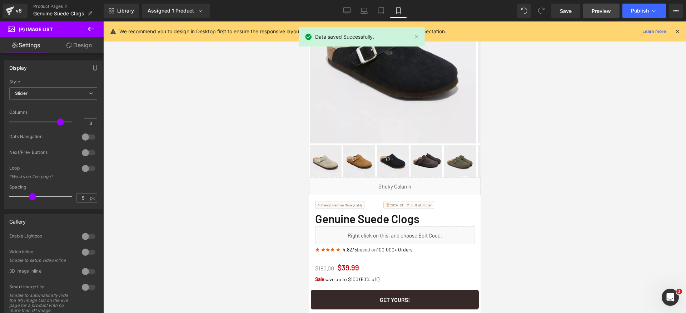
click at [613, 13] on link "Preview" at bounding box center [601, 11] width 36 height 14
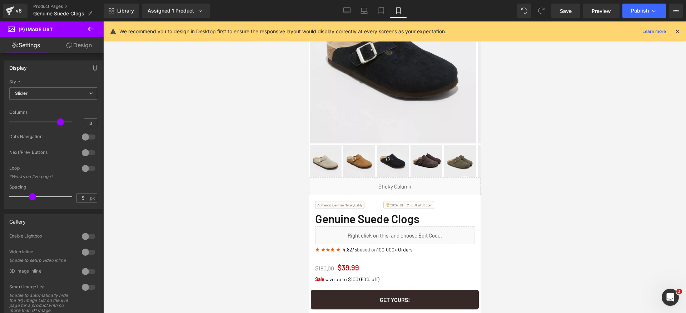
scroll to position [98, 0]
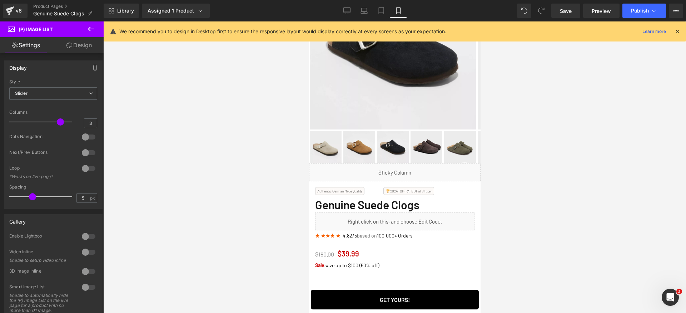
click at [393, 299] on div "Get Yours! Button" at bounding box center [394, 299] width 168 height 20
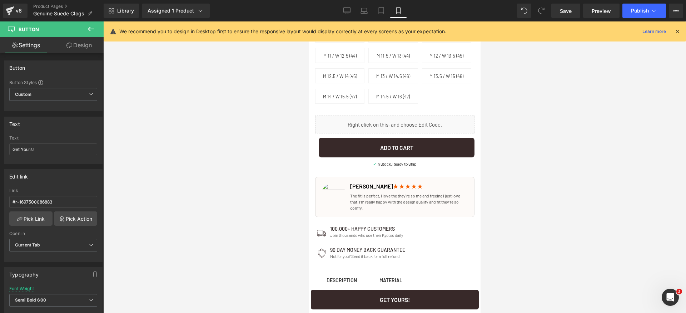
scroll to position [441, 0]
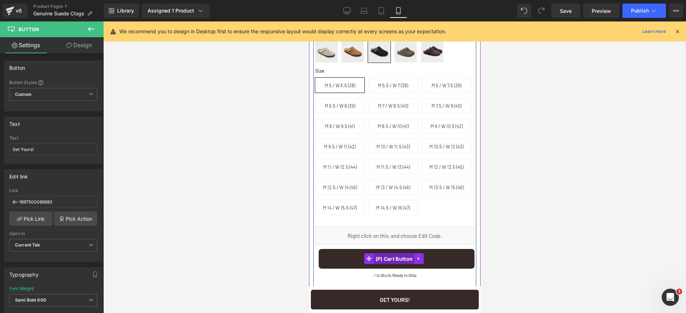
click at [385, 259] on span "(P) Cart Button" at bounding box center [393, 258] width 41 height 11
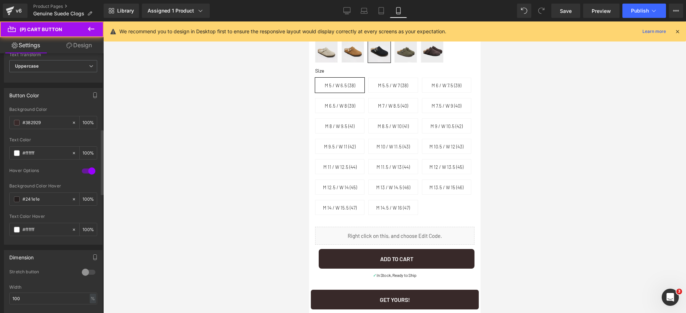
scroll to position [374, 0]
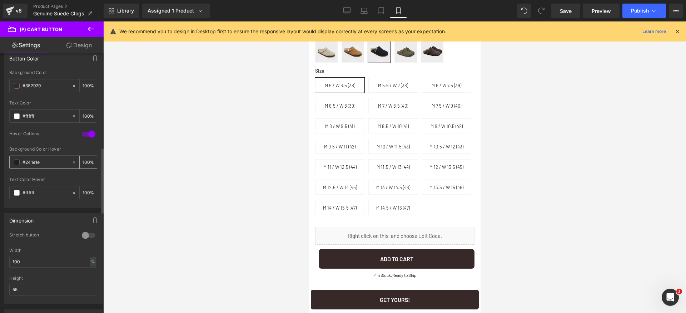
click at [52, 159] on input "#241e1e" at bounding box center [46, 162] width 46 height 8
click at [389, 298] on span "Button" at bounding box center [391, 299] width 16 height 9
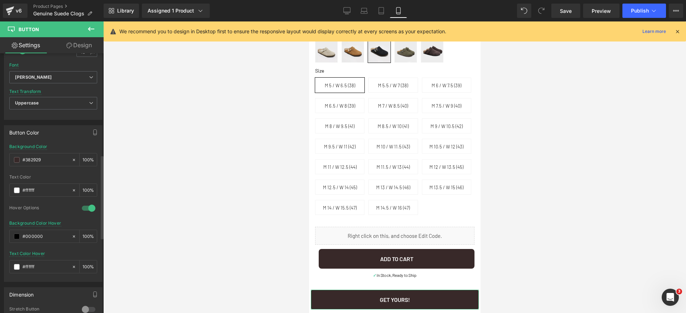
scroll to position [314, 0]
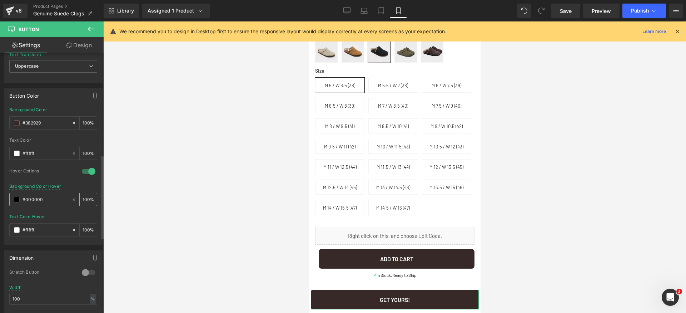
click at [48, 200] on input "#000000" at bounding box center [46, 199] width 46 height 8
paste input "241e1e"
type input "#241e1e"
click at [54, 212] on div at bounding box center [53, 211] width 88 height 5
click at [51, 122] on input "#382929" at bounding box center [46, 123] width 46 height 8
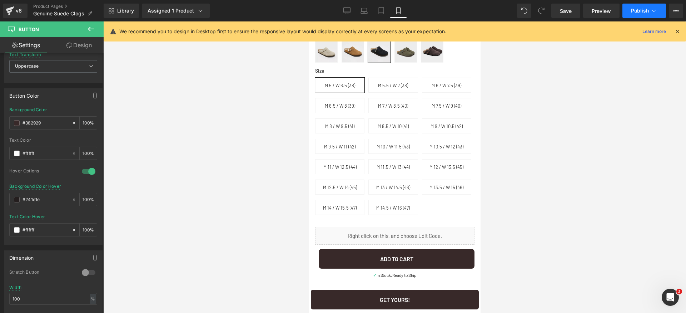
click at [642, 12] on span "Publish" at bounding box center [640, 11] width 18 height 6
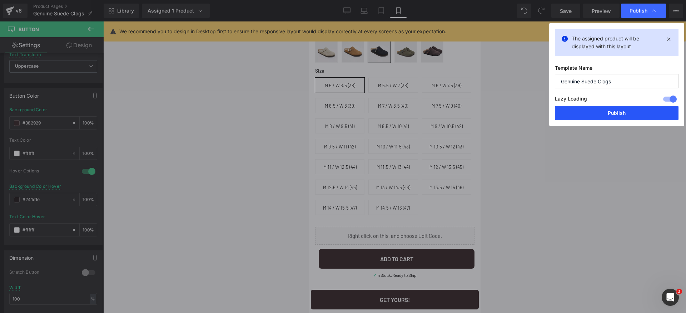
click at [592, 114] on button "Publish" at bounding box center [617, 113] width 124 height 14
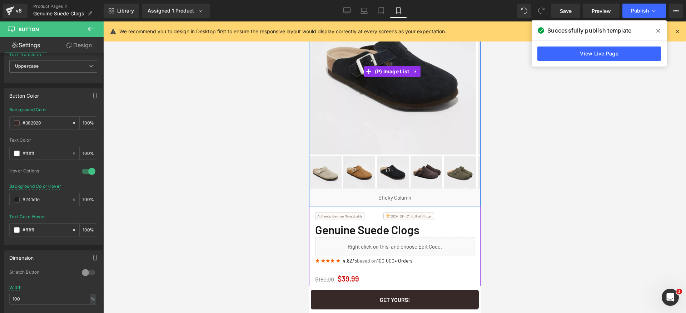
scroll to position [0, 0]
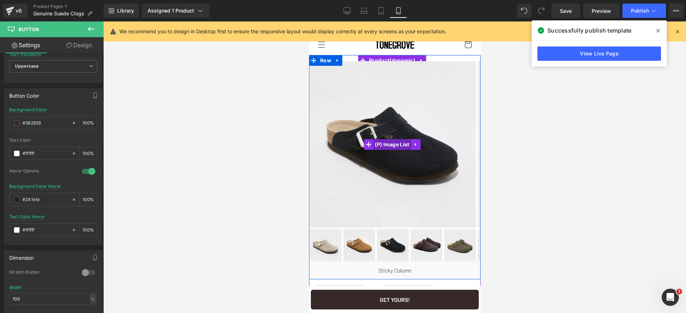
click at [385, 144] on span "(P) Image List" at bounding box center [392, 144] width 38 height 11
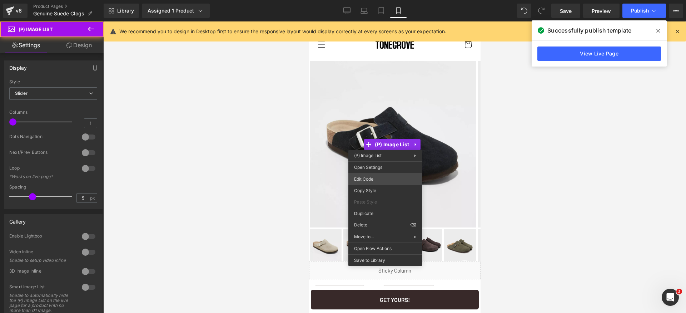
click at [380, 0] on div "(P) Image List You are previewing how the will restyle your page. You can not e…" at bounding box center [343, 0] width 686 height 0
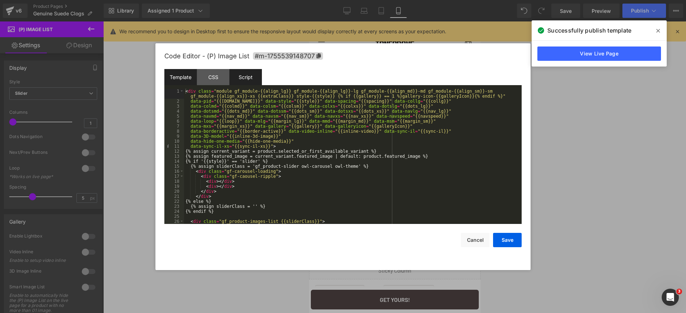
click at [229, 80] on div "Script" at bounding box center [245, 77] width 33 height 16
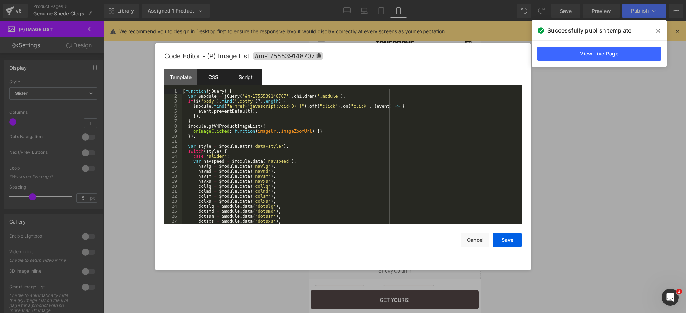
click at [212, 76] on div "CSS" at bounding box center [213, 77] width 33 height 16
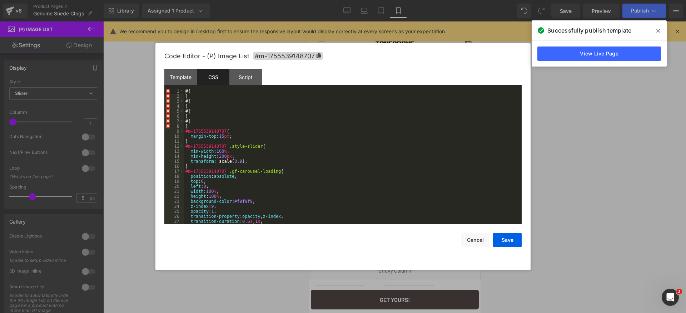
click at [224, 135] on div "# { } # { } # { } # { } #m-1755539148707 { margin-top : 15 px ; } #m-1755539148…" at bounding box center [351, 161] width 335 height 145
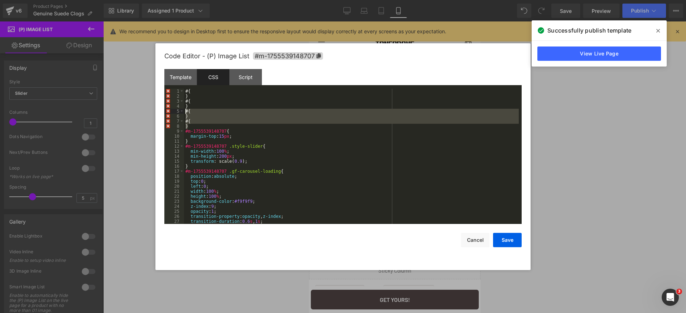
drag, startPoint x: 191, startPoint y: 124, endPoint x: 175, endPoint y: 61, distance: 64.9
click at [175, 61] on div "Code Editor - (P) Image List #m-1755539148707 Template CSS Script Data 1 2 3 4 …" at bounding box center [342, 156] width 357 height 227
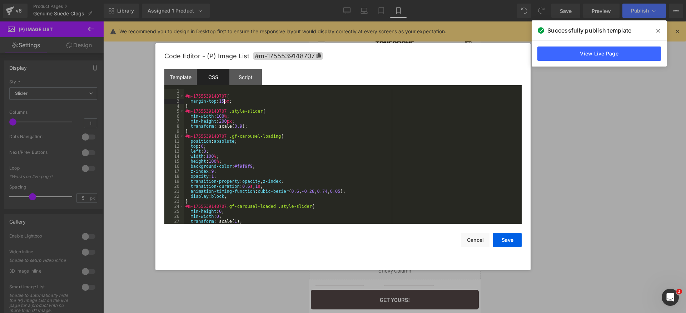
click at [224, 101] on div "#m-1755539148707 { margin-top : 15 px ; } #m-1755539148707 .style-slider { min-…" at bounding box center [351, 161] width 335 height 145
click at [514, 237] on button "Save" at bounding box center [507, 240] width 29 height 14
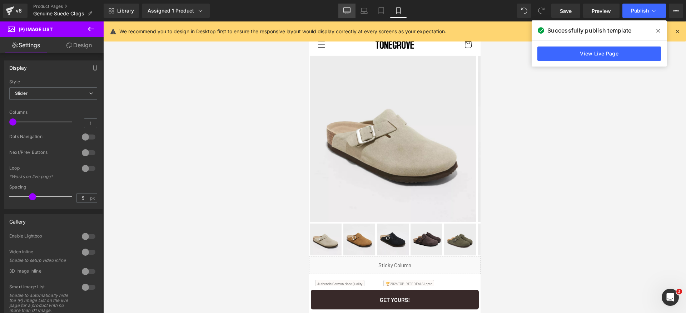
click at [349, 13] on icon at bounding box center [347, 10] width 7 height 5
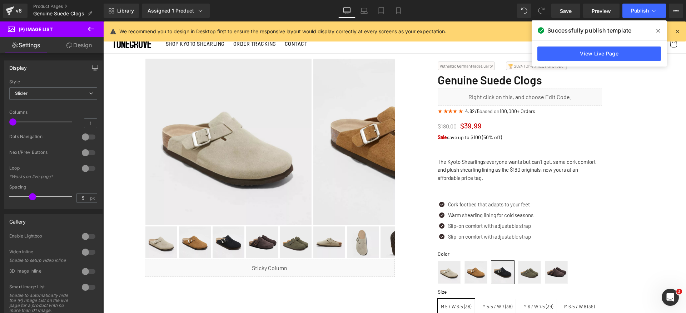
scroll to position [3, 0]
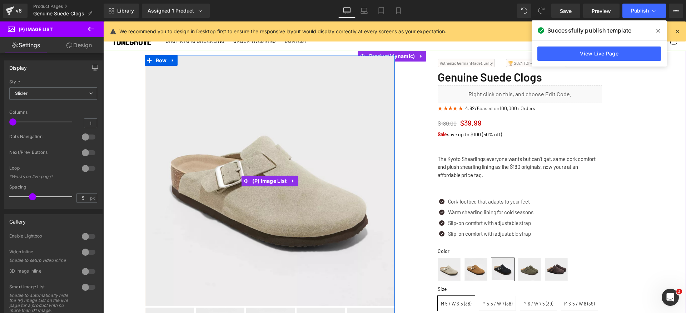
click at [270, 124] on img at bounding box center [270, 181] width 250 height 250
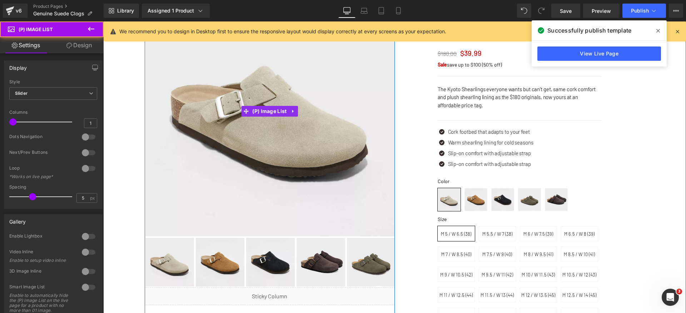
scroll to position [109, 0]
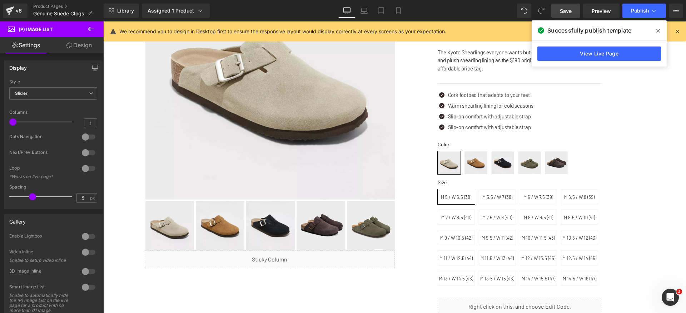
click at [567, 14] on span "Save" at bounding box center [566, 11] width 12 height 8
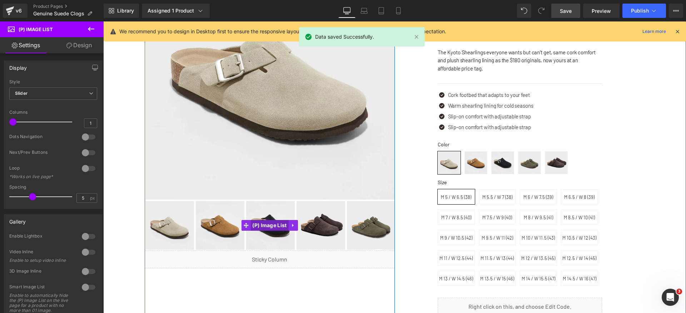
click at [257, 221] on span "(P) Image List" at bounding box center [269, 225] width 38 height 11
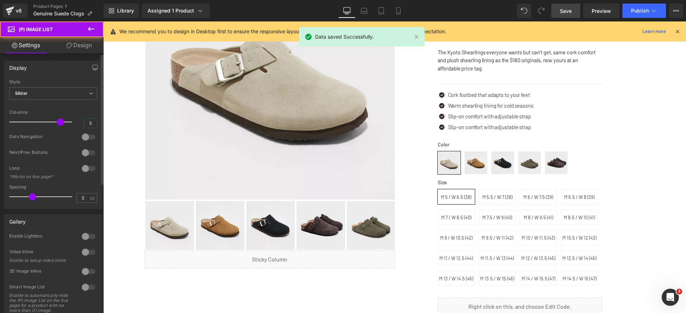
click at [86, 120] on input "5" at bounding box center [90, 123] width 13 height 9
drag, startPoint x: 57, startPoint y: 123, endPoint x: 84, endPoint y: 123, distance: 27.2
click at [82, 123] on div "Columns 5" at bounding box center [53, 122] width 88 height 24
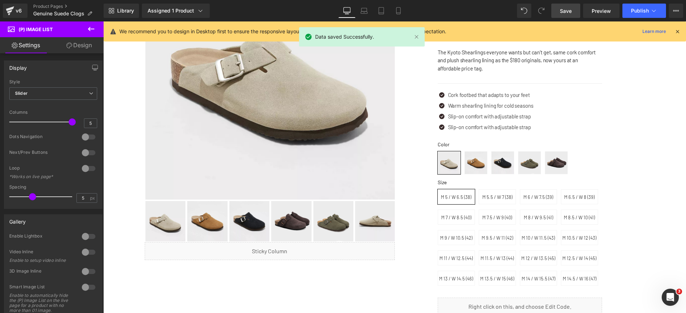
click at [559, 12] on link "Save" at bounding box center [565, 11] width 29 height 14
click at [642, 10] on span "Publish" at bounding box center [640, 11] width 18 height 6
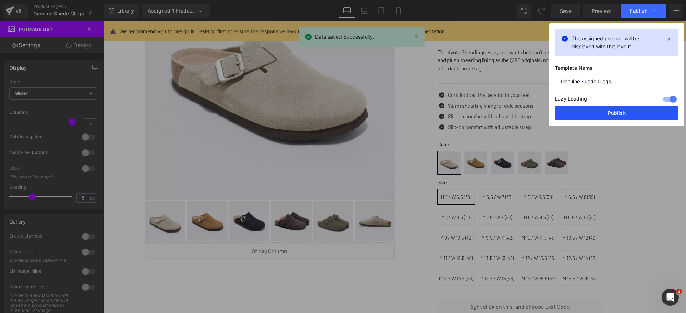
click at [634, 112] on button "Publish" at bounding box center [617, 113] width 124 height 14
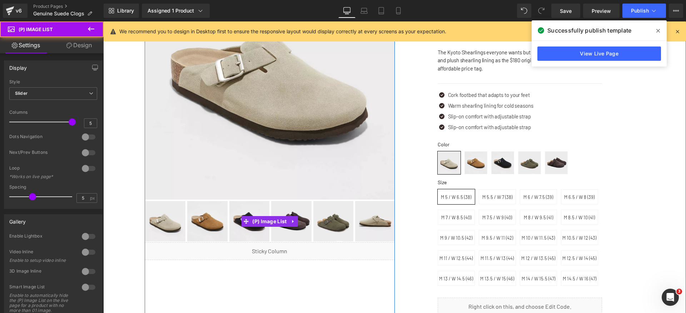
click at [329, 216] on img at bounding box center [333, 221] width 40 height 40
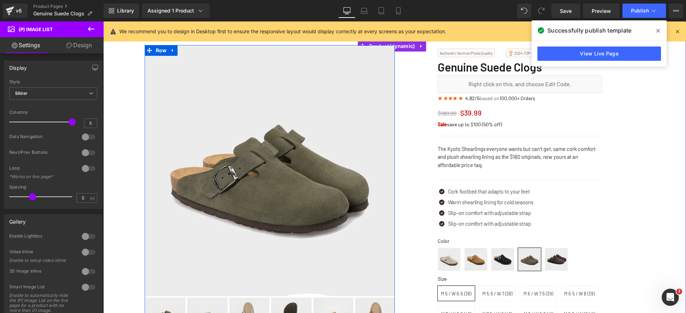
scroll to position [0, 0]
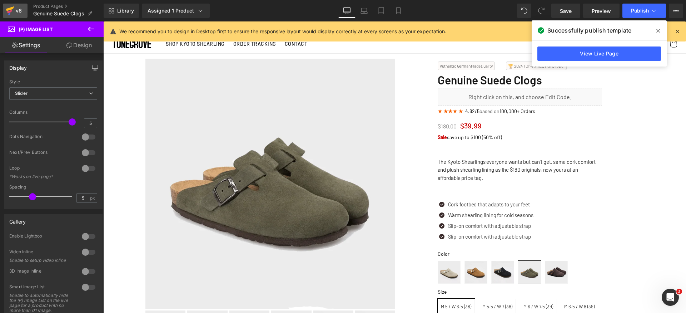
click at [12, 13] on icon at bounding box center [10, 11] width 9 height 18
